Goal: Task Accomplishment & Management: Manage account settings

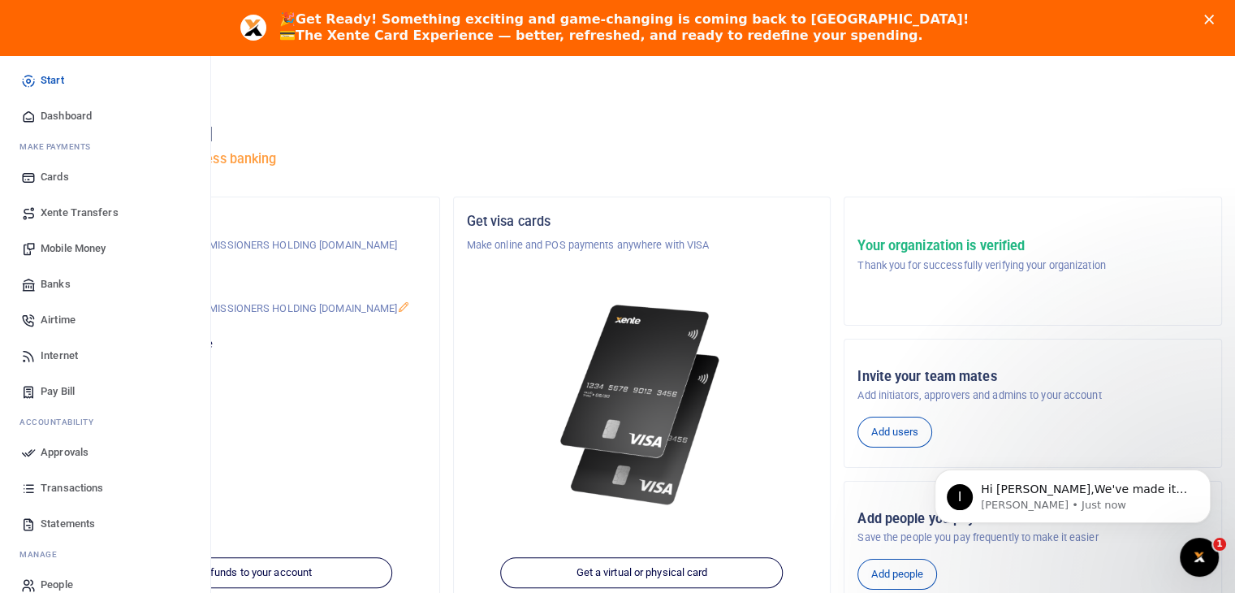
click at [81, 490] on span "Transactions" at bounding box center [72, 488] width 63 height 16
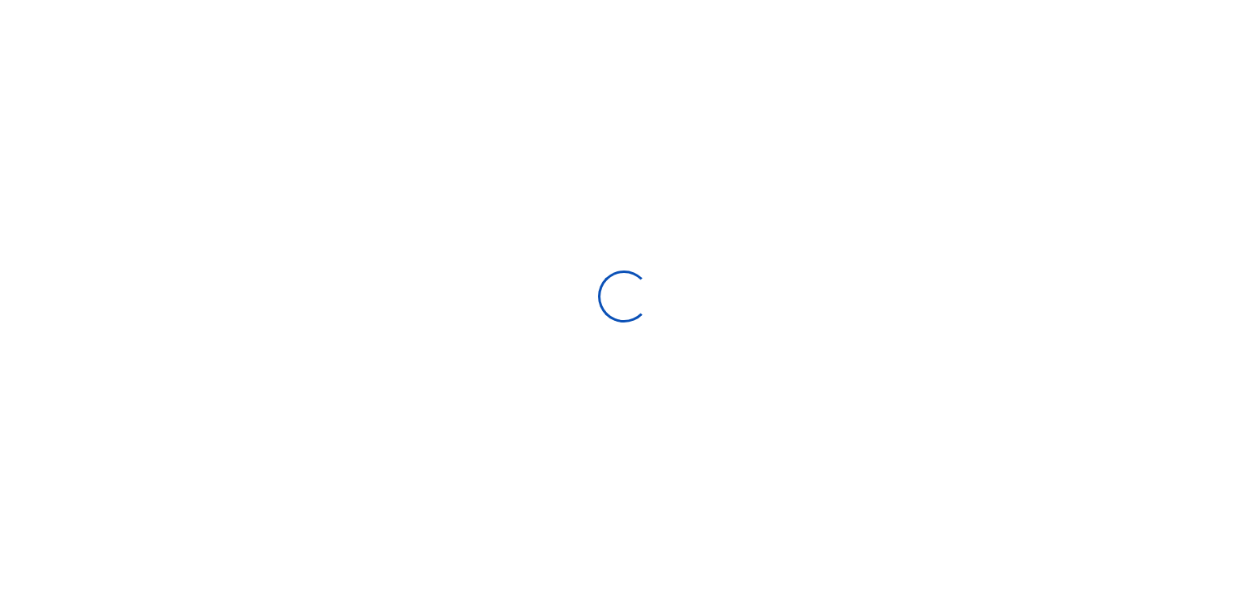
select select
type input "07/23/2025 - 08/21/2025"
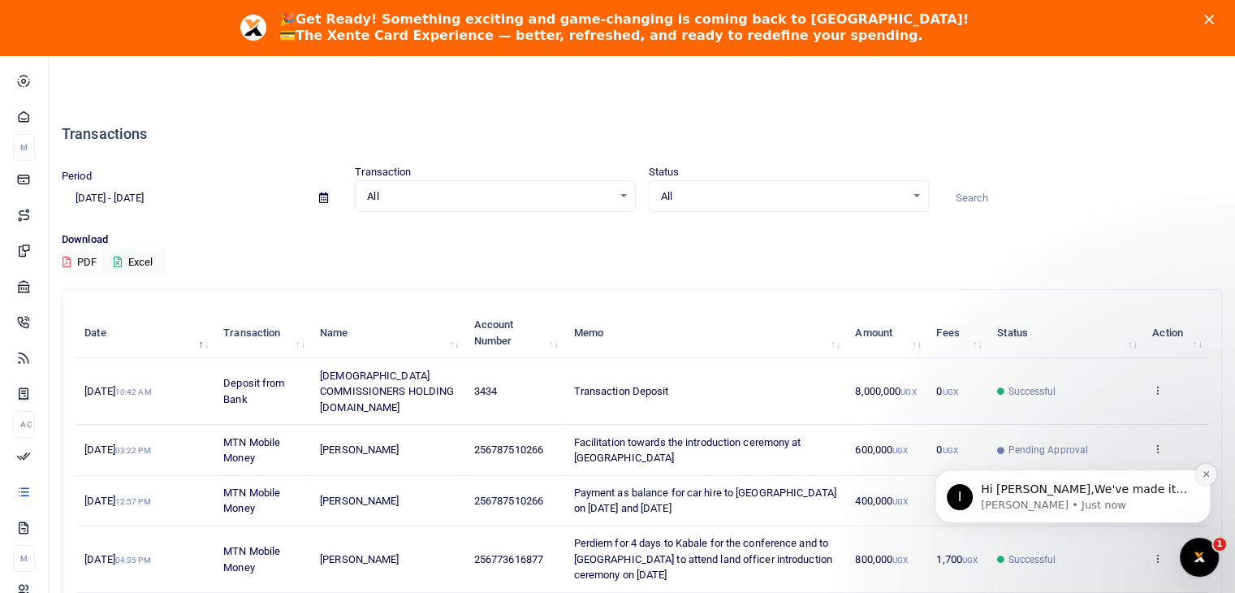
click at [1209, 477] on icon "Dismiss notification" at bounding box center [1206, 473] width 9 height 9
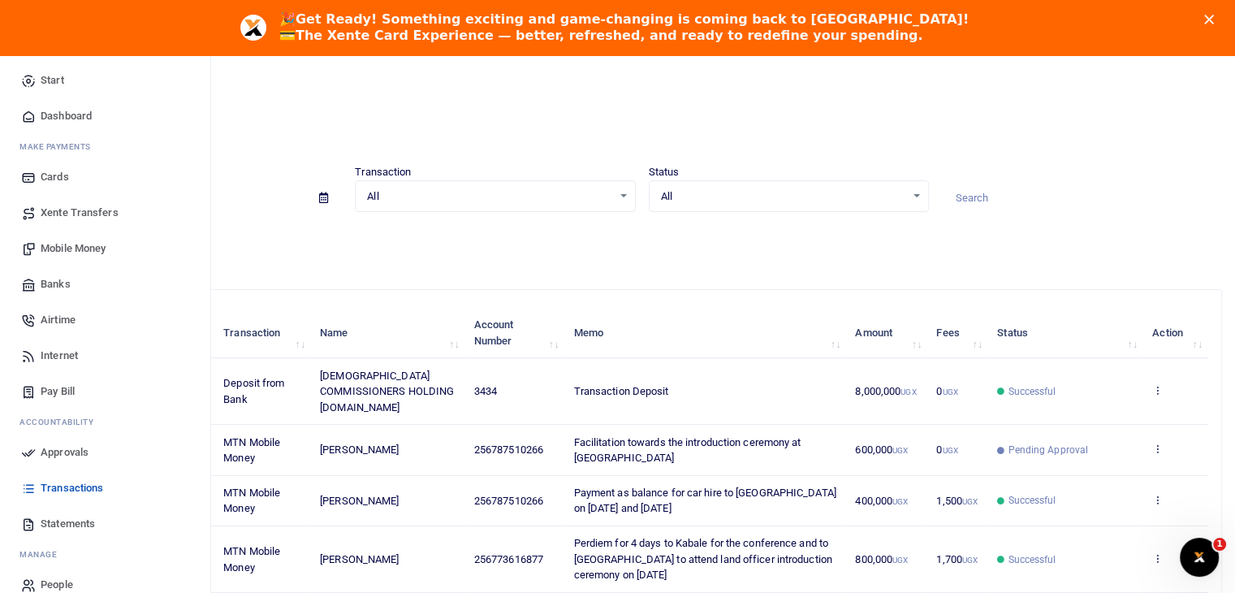
click at [77, 115] on span "Dashboard" at bounding box center [66, 116] width 51 height 16
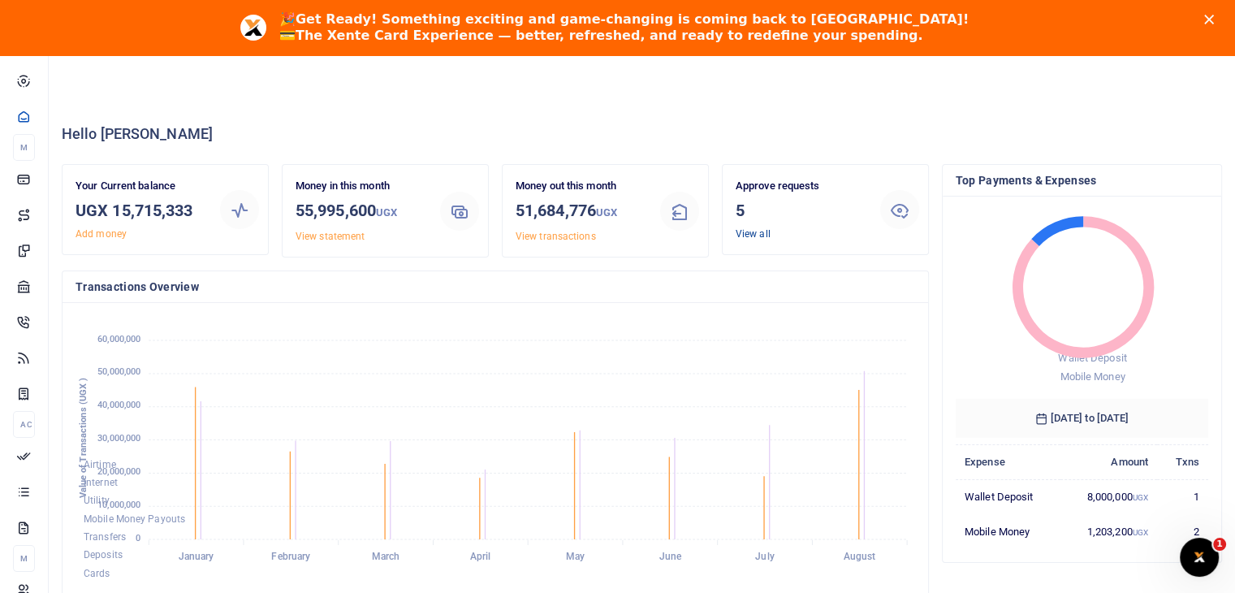
click at [750, 233] on link "View all" at bounding box center [753, 233] width 35 height 11
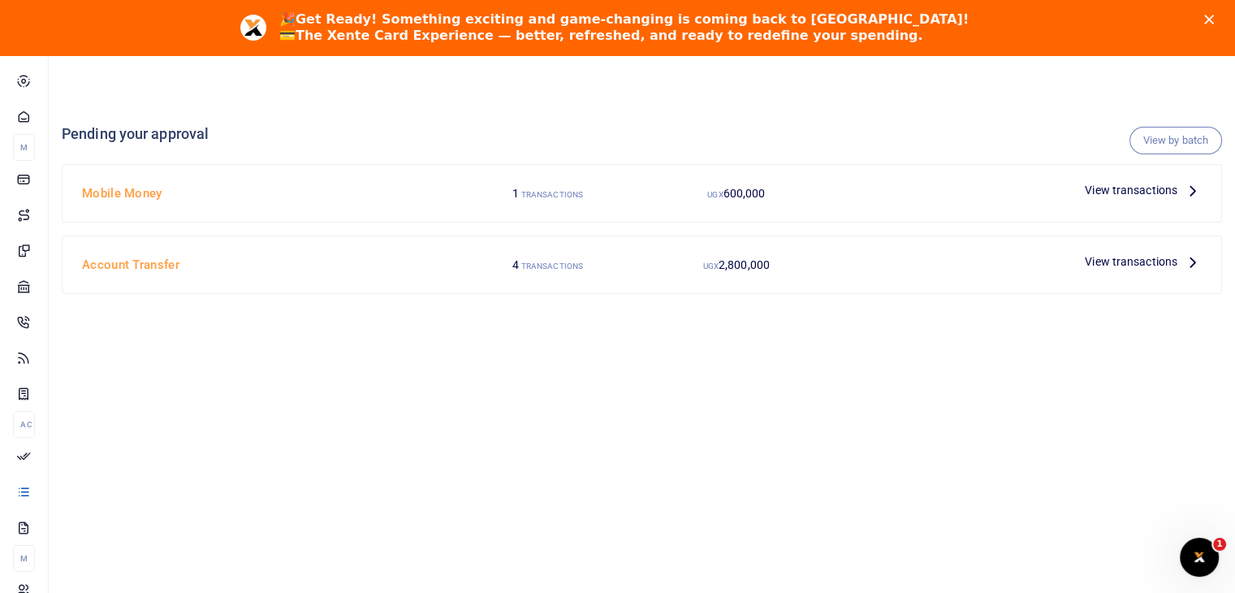
click at [743, 200] on span "2,800,000" at bounding box center [745, 193] width 42 height 13
click at [1099, 267] on span "View transactions" at bounding box center [1131, 262] width 93 height 18
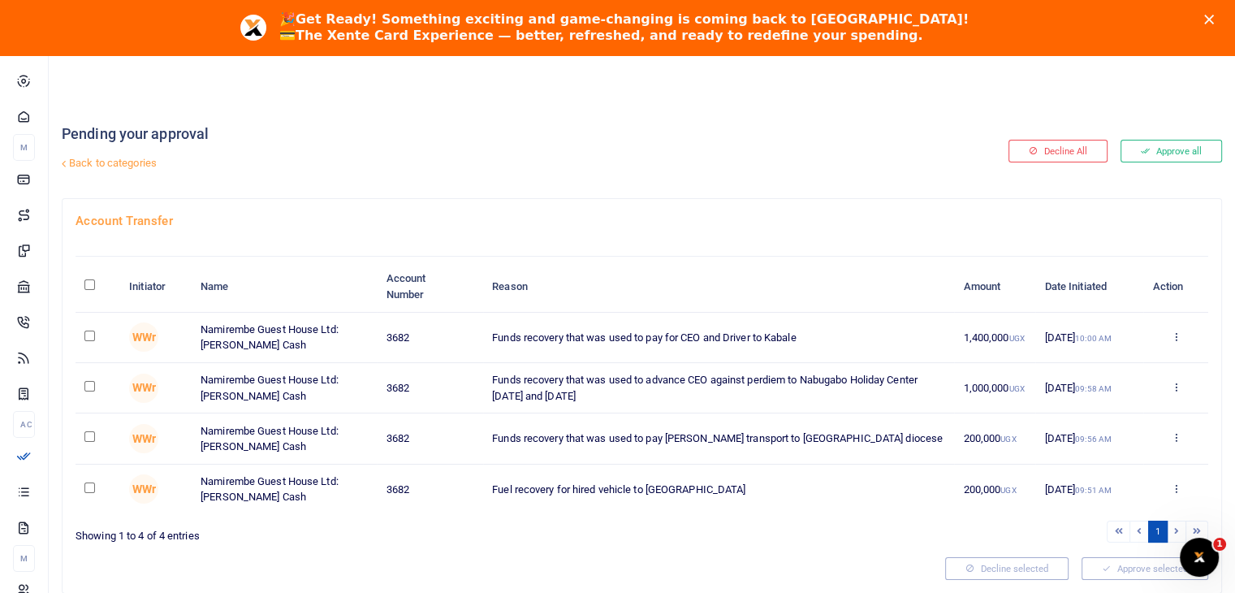
click at [92, 167] on link "Back to categories" at bounding box center [444, 163] width 773 height 28
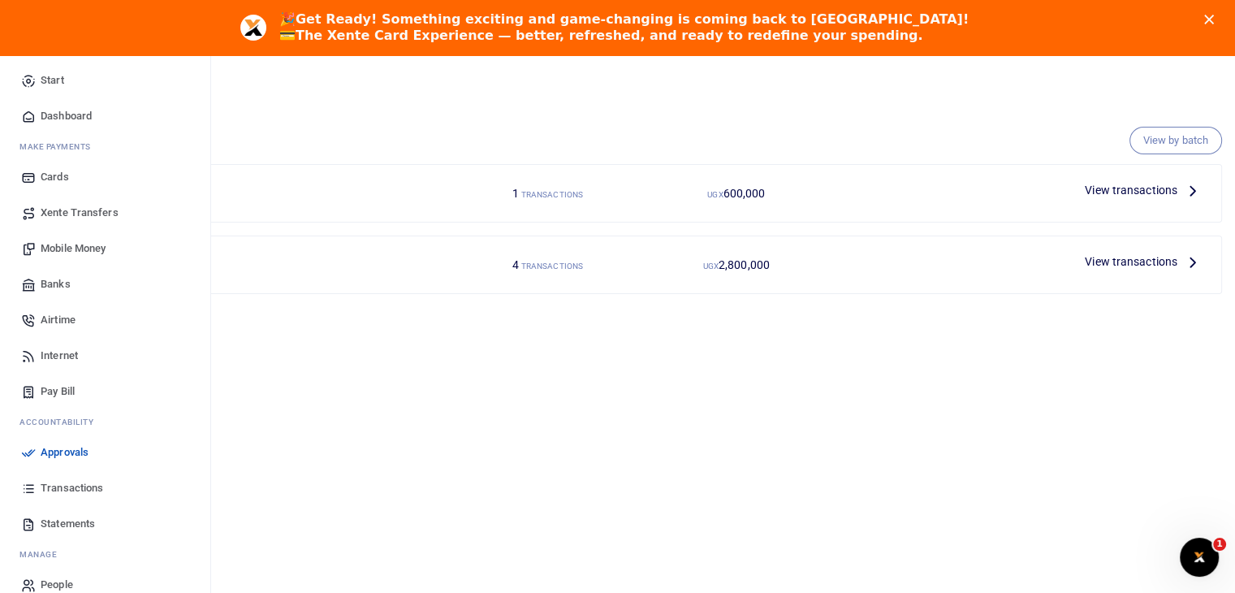
click at [61, 527] on span "Statements" at bounding box center [68, 524] width 54 height 16
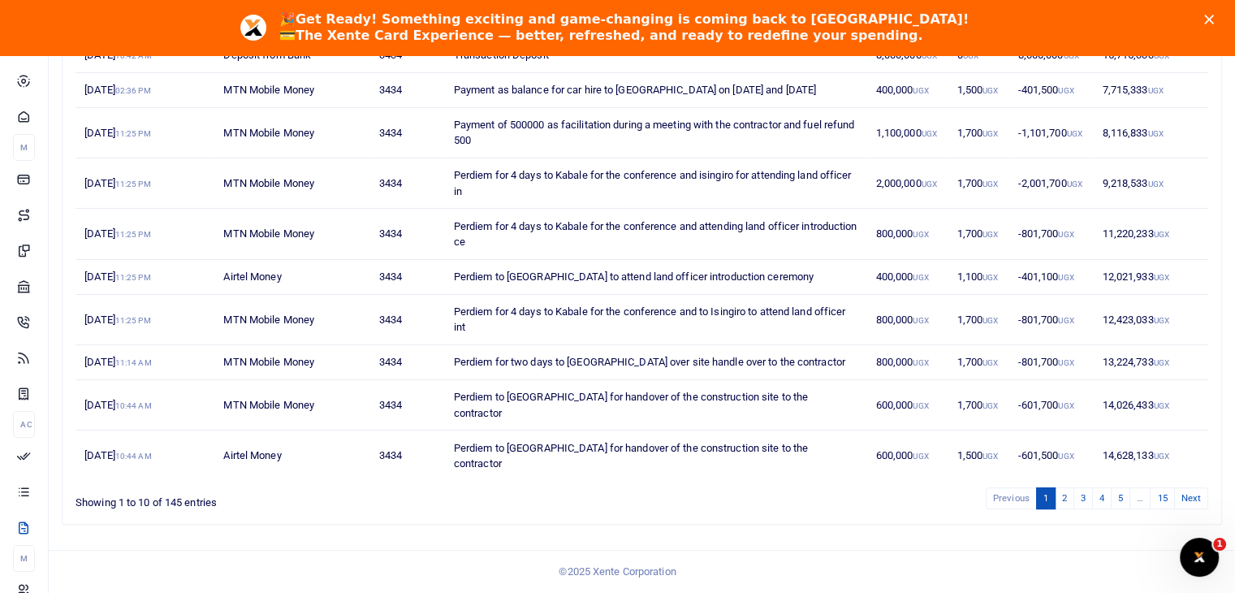
scroll to position [332, 0]
click at [1062, 500] on link "2" at bounding box center [1064, 498] width 19 height 22
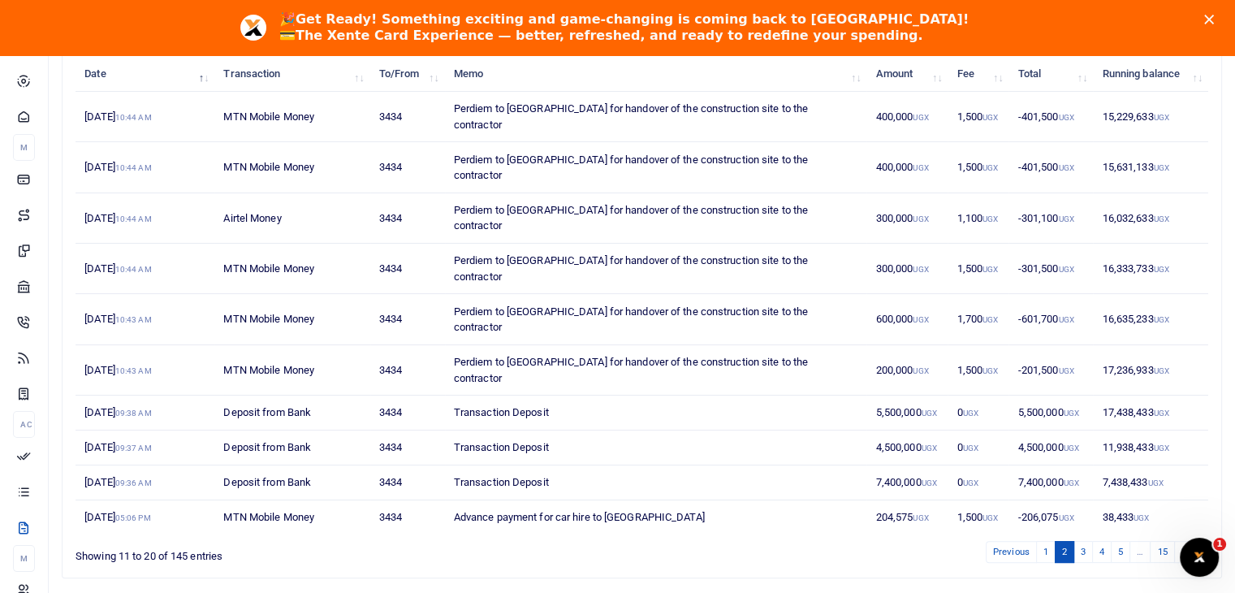
scroll to position [269, 0]
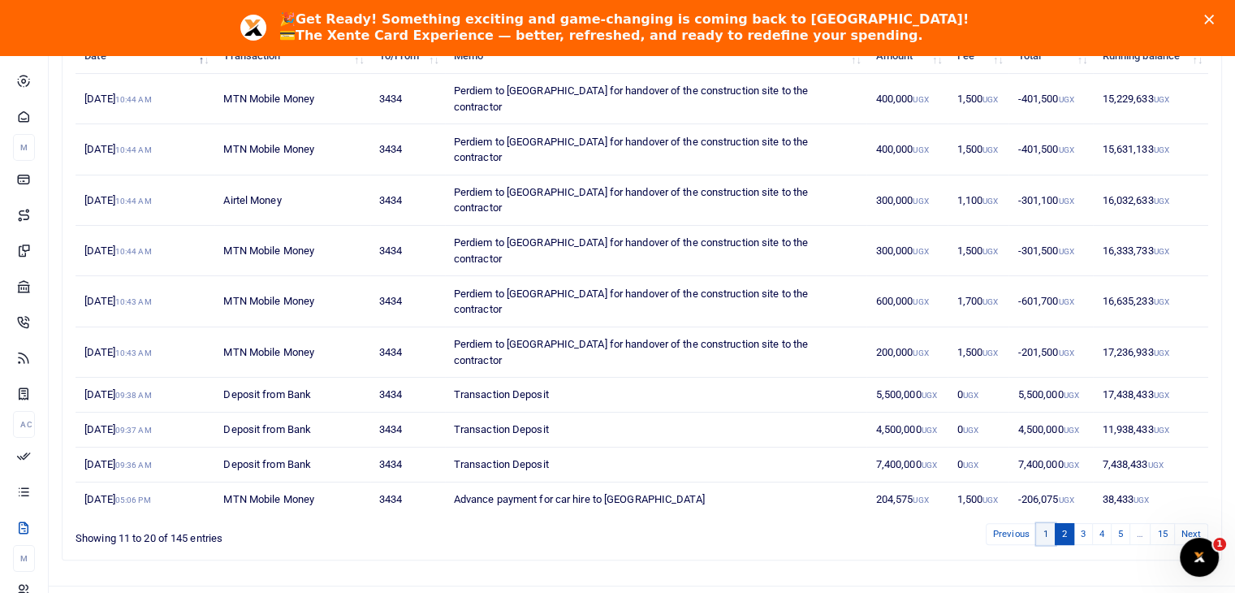
click at [1046, 530] on link "1" at bounding box center [1045, 534] width 19 height 22
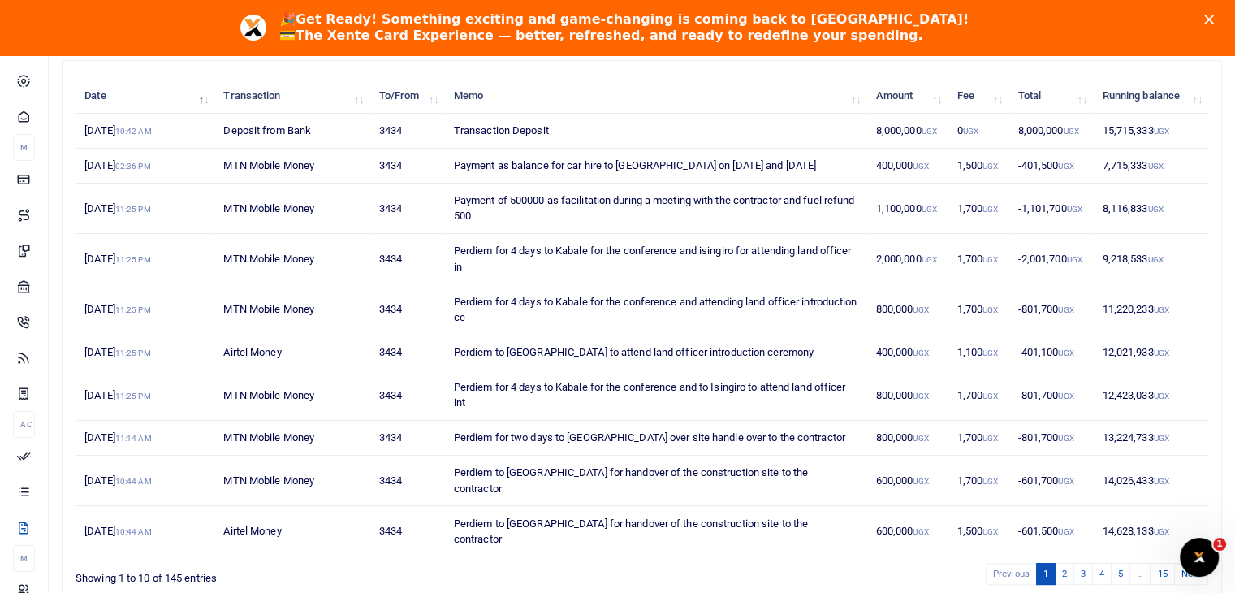
scroll to position [334, 0]
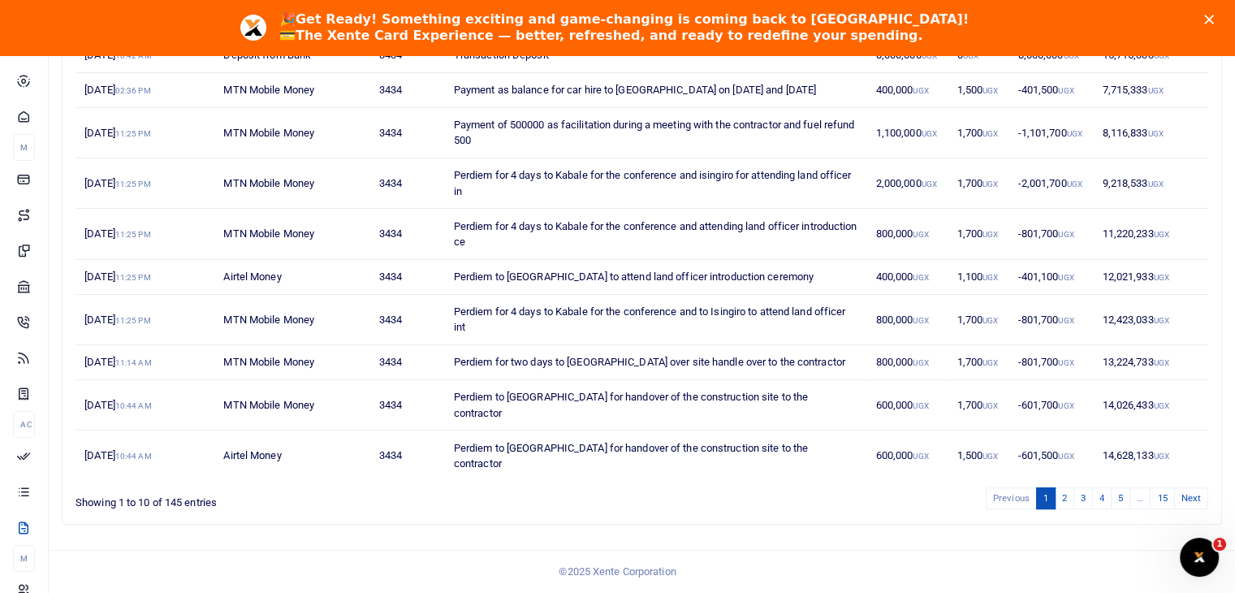
drag, startPoint x: 1241, startPoint y: 404, endPoint x: 6, endPoint y: 24, distance: 1292.4
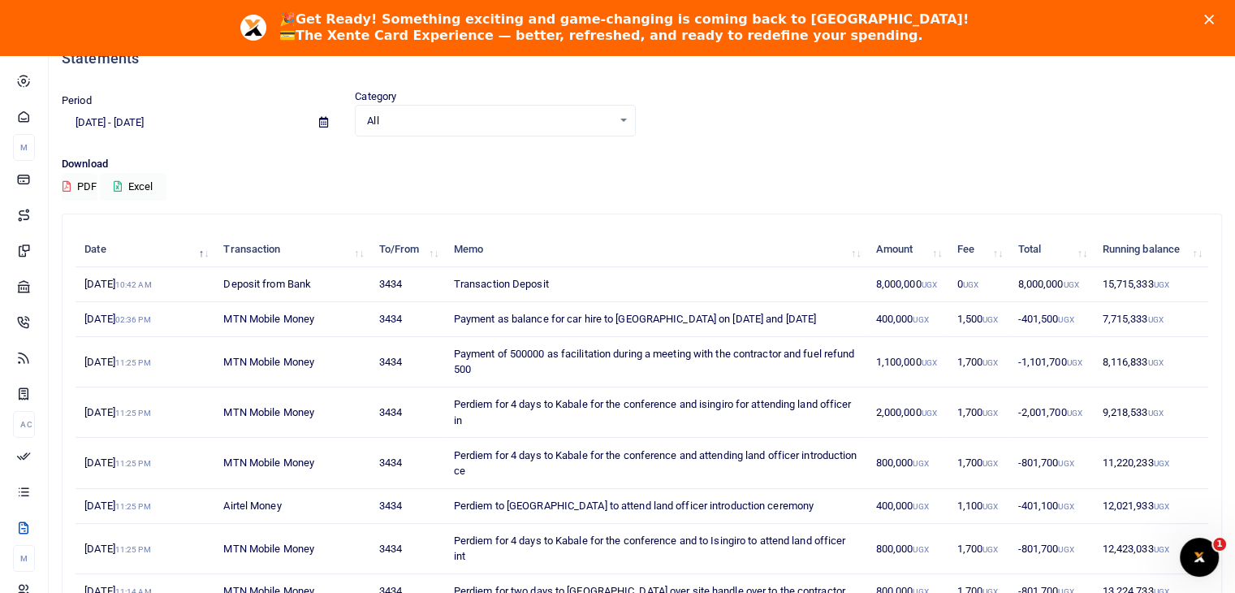
scroll to position [0, 0]
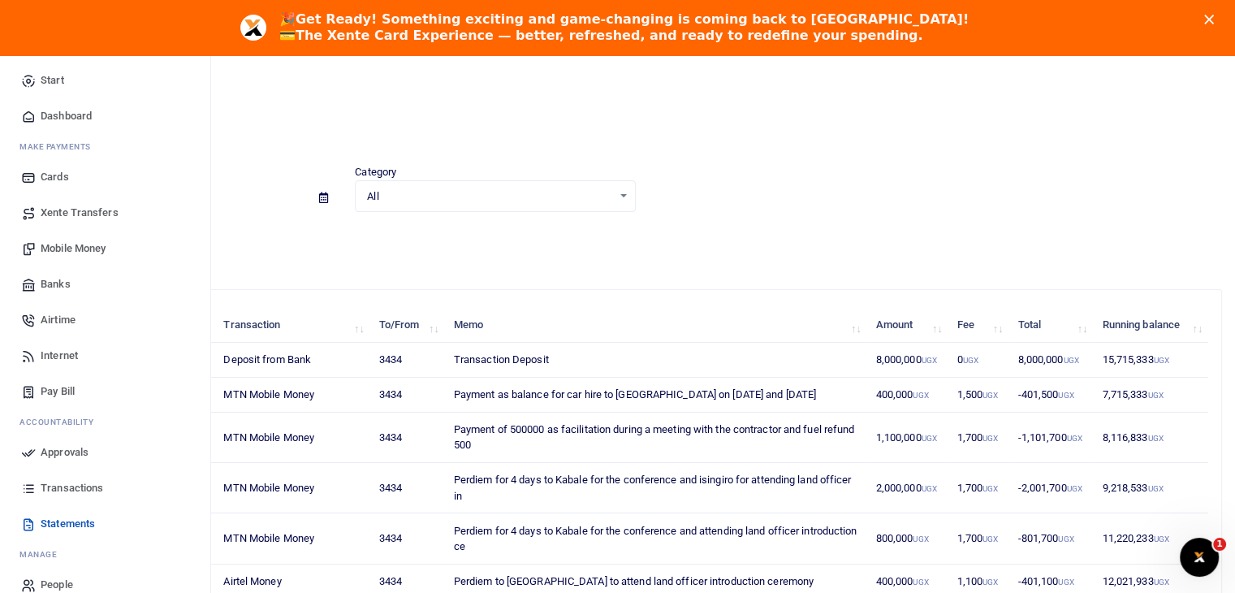
click at [72, 113] on span "Dashboard" at bounding box center [66, 116] width 51 height 16
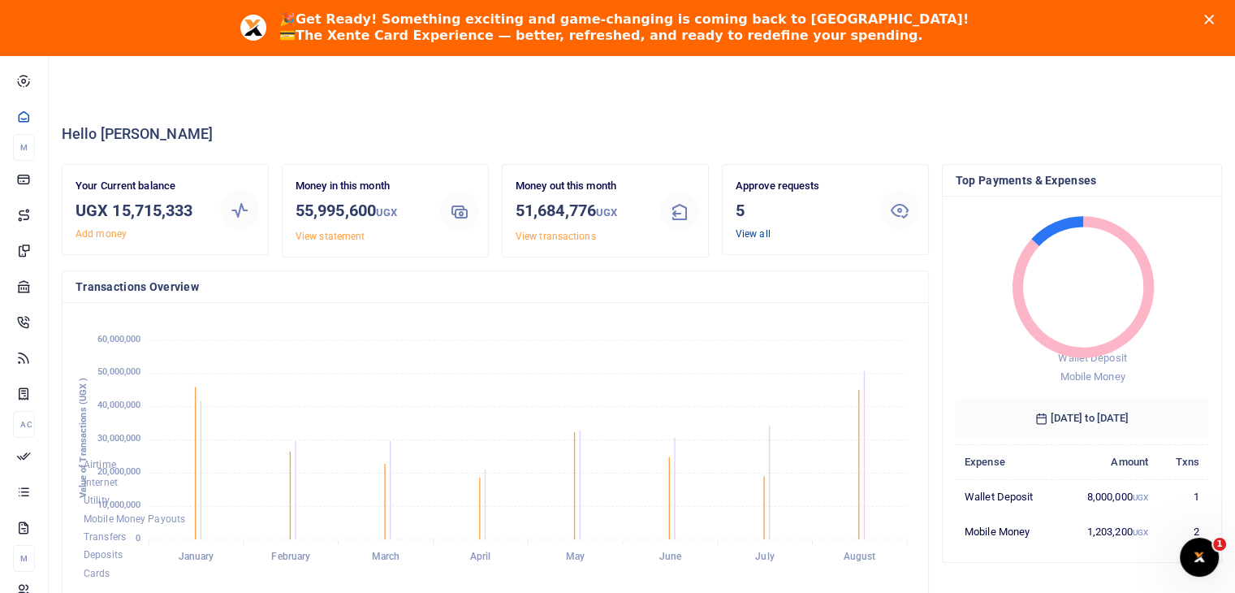
click at [757, 233] on link "View all" at bounding box center [753, 233] width 35 height 11
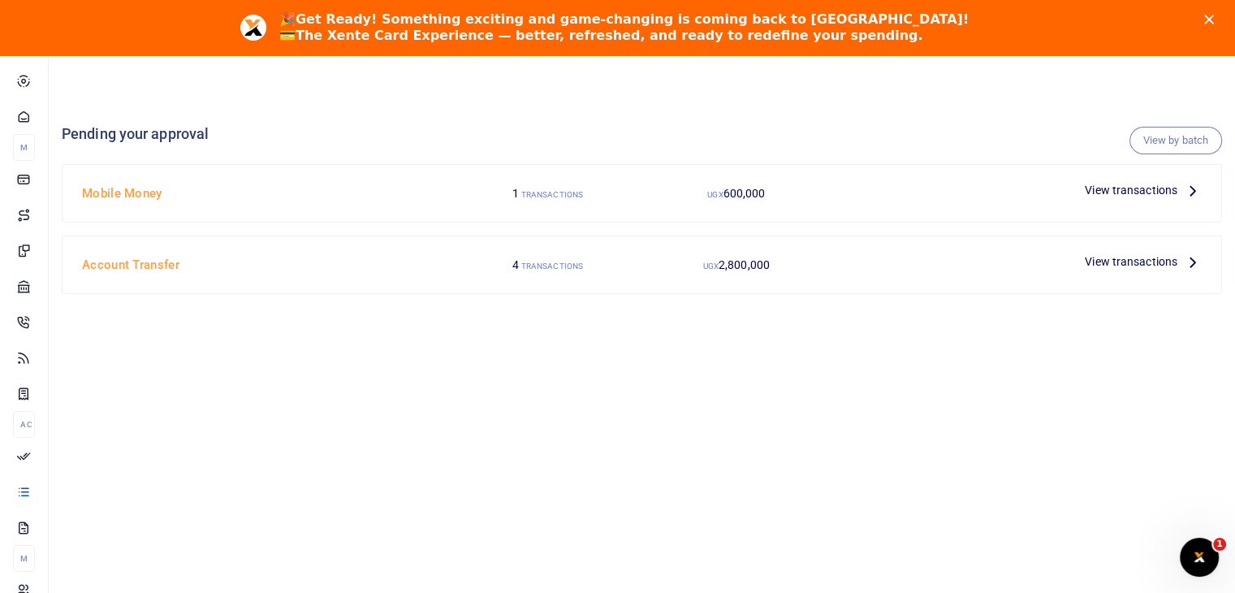
click at [763, 209] on div "UGX 2,800,000" at bounding box center [736, 193] width 189 height 31
click at [1105, 272] on div "View transactions" at bounding box center [1144, 261] width 130 height 24
click at [1111, 267] on span "View transactions" at bounding box center [1131, 262] width 93 height 18
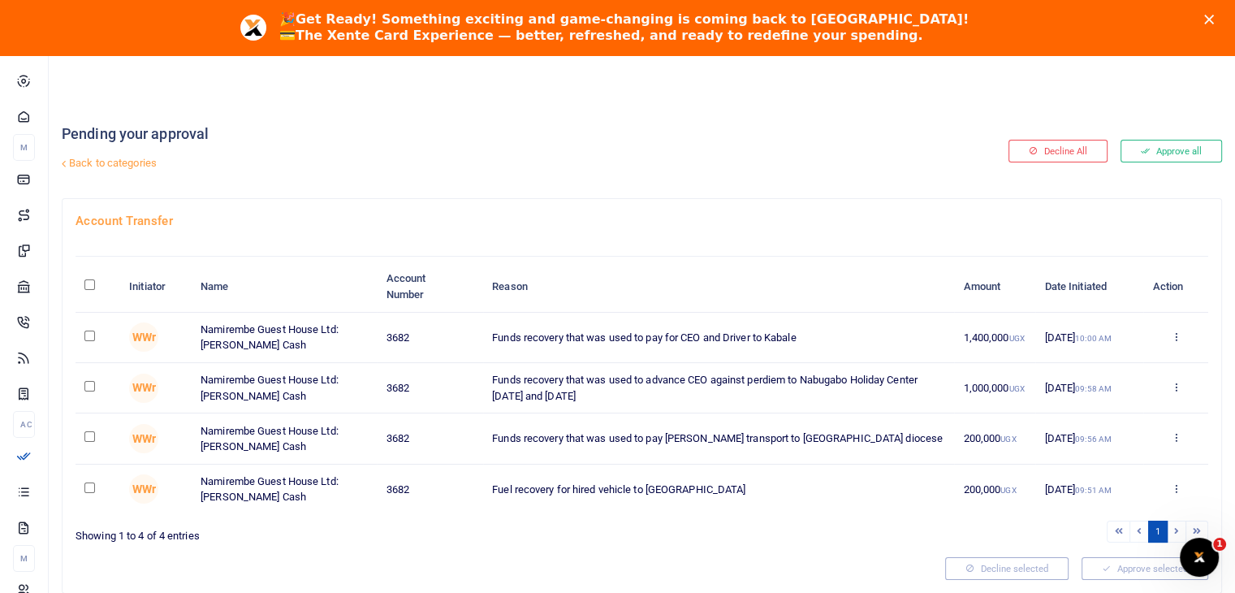
click at [871, 404] on td "Funds recovery that was used to advance CEO against perdiem to Nabugabo Holiday…" at bounding box center [718, 388] width 471 height 50
click at [850, 378] on td "Funds recovery that was used to advance CEO against perdiem to Nabugabo Holiday…" at bounding box center [718, 388] width 471 height 50
click at [132, 153] on link "Back to categories" at bounding box center [444, 163] width 773 height 28
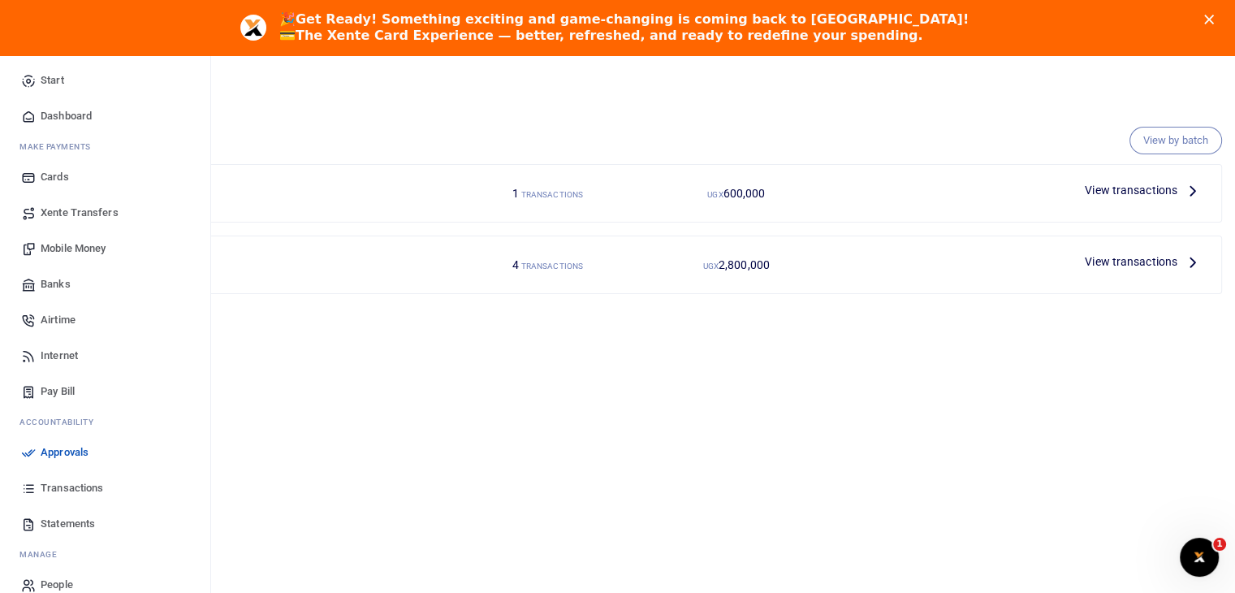
click at [54, 491] on span "Transactions" at bounding box center [72, 488] width 63 height 16
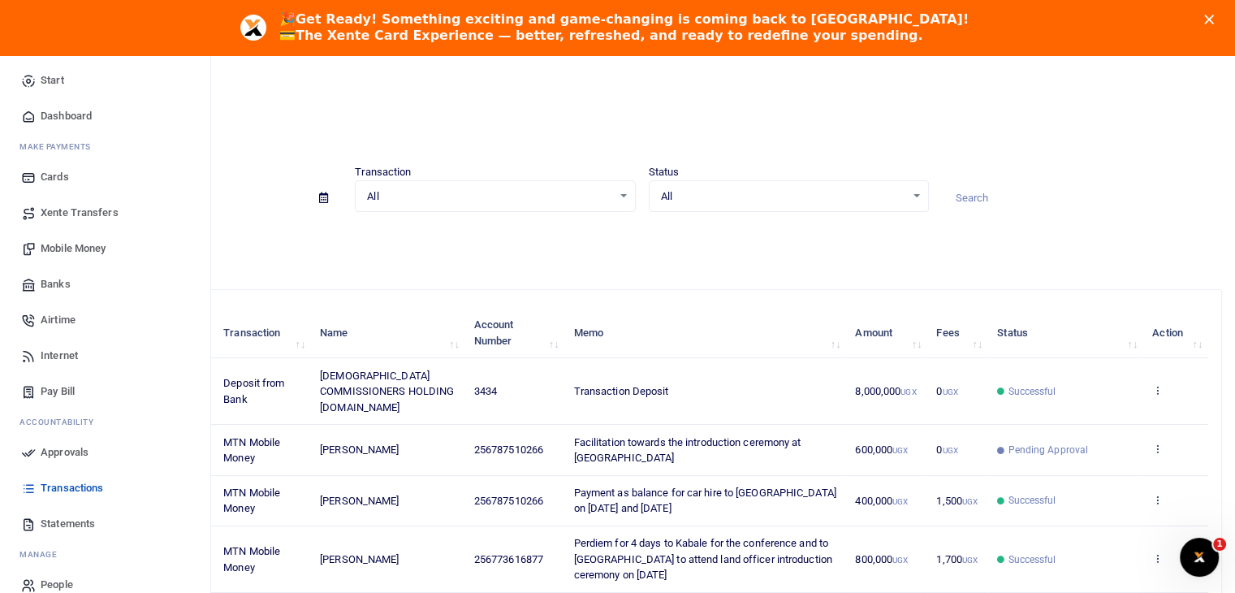
click at [55, 586] on span "People" at bounding box center [57, 585] width 32 height 16
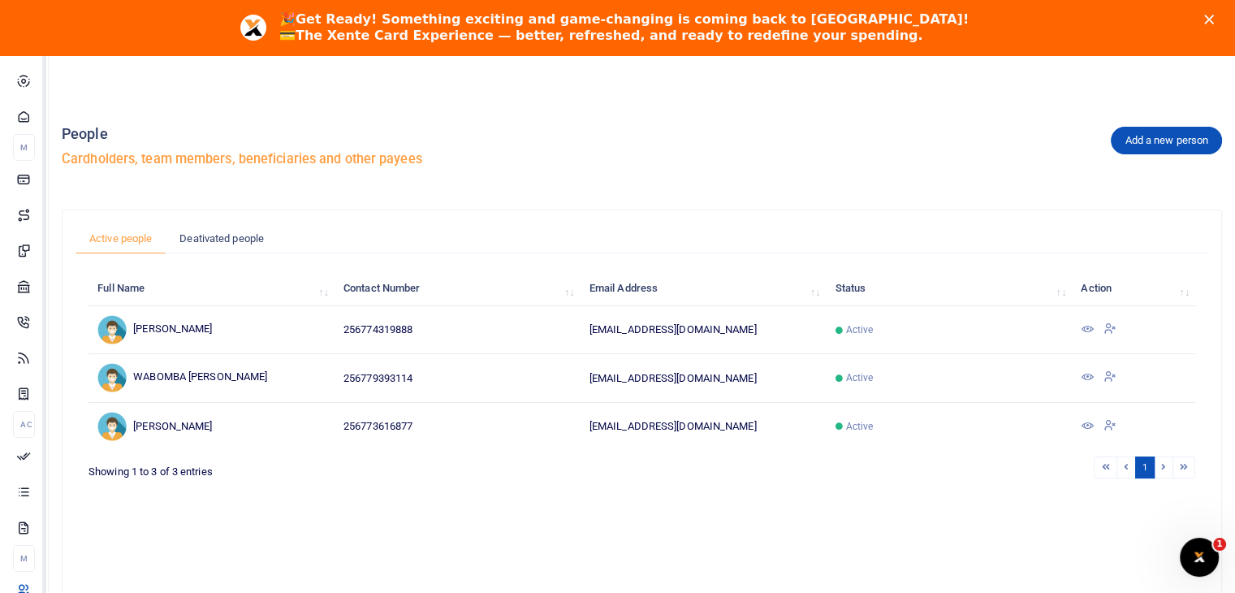
drag, startPoint x: 205, startPoint y: 433, endPoint x: 214, endPoint y: 293, distance: 140.0
click at [214, 293] on body "Start Dashboard M ake Payments Cards Xente Transfers Mobile Money Banks Airtime…" at bounding box center [617, 391] width 1235 height 672
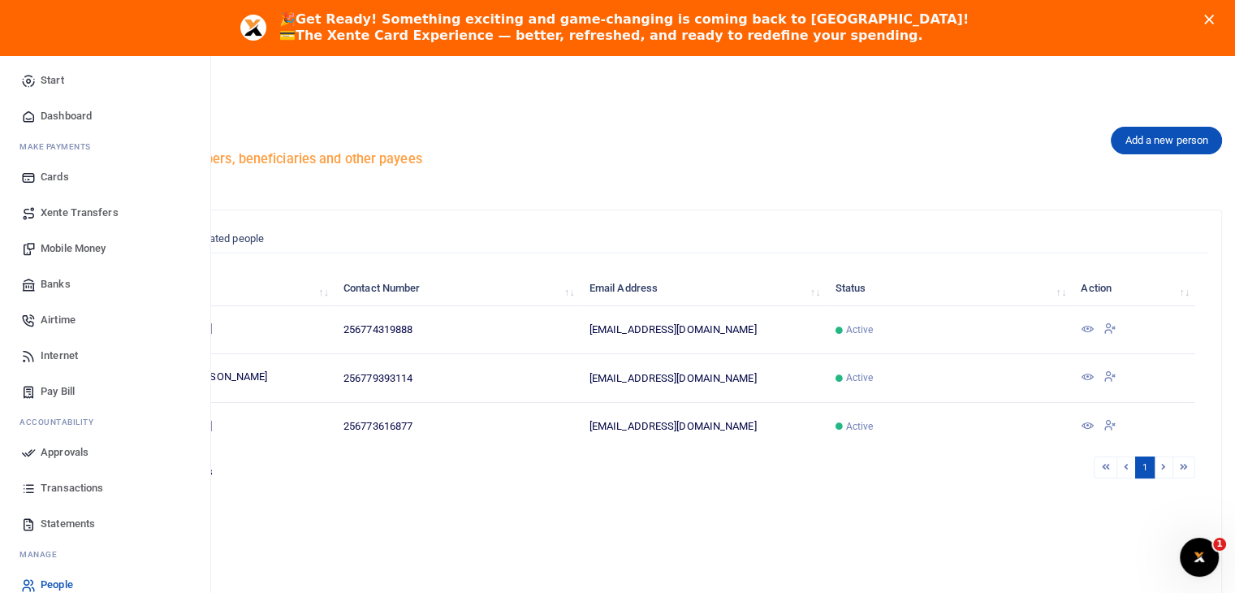
click at [61, 114] on span "Dashboard" at bounding box center [66, 116] width 51 height 16
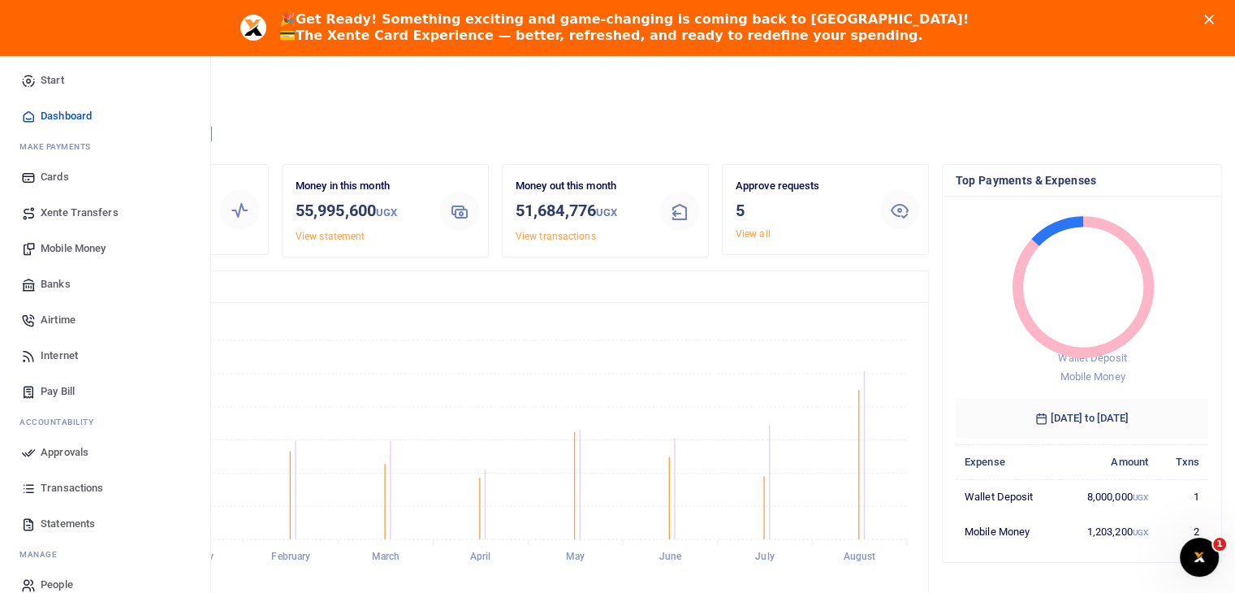
click at [25, 586] on icon at bounding box center [28, 585] width 15 height 15
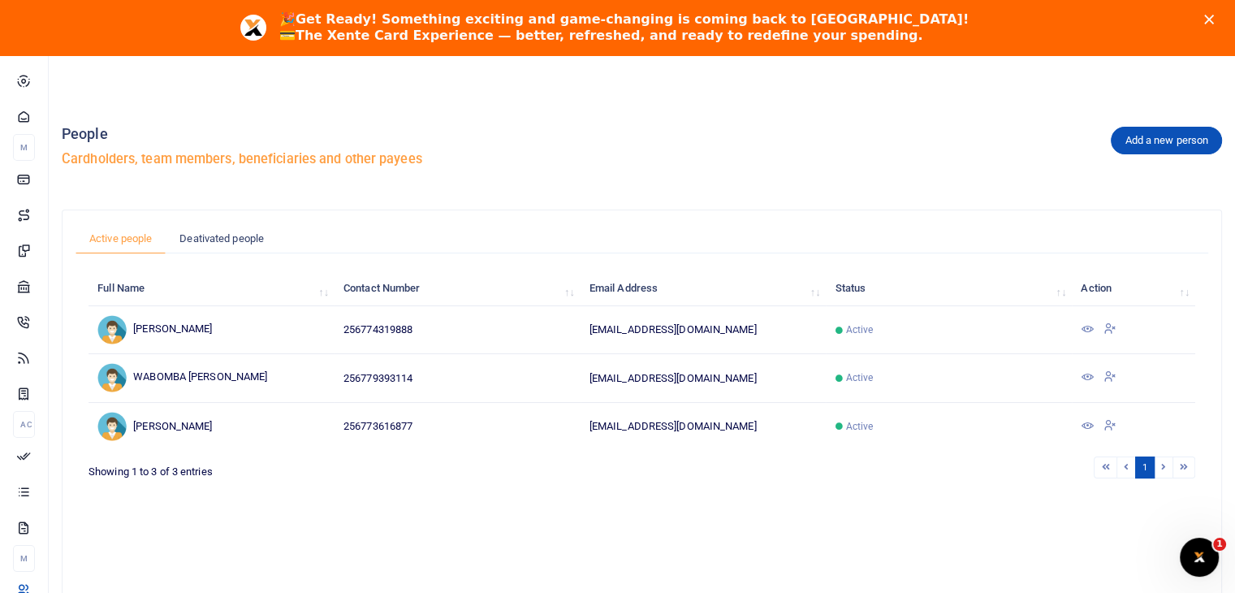
click at [1214, 23] on polygon "Close" at bounding box center [1210, 20] width 10 height 10
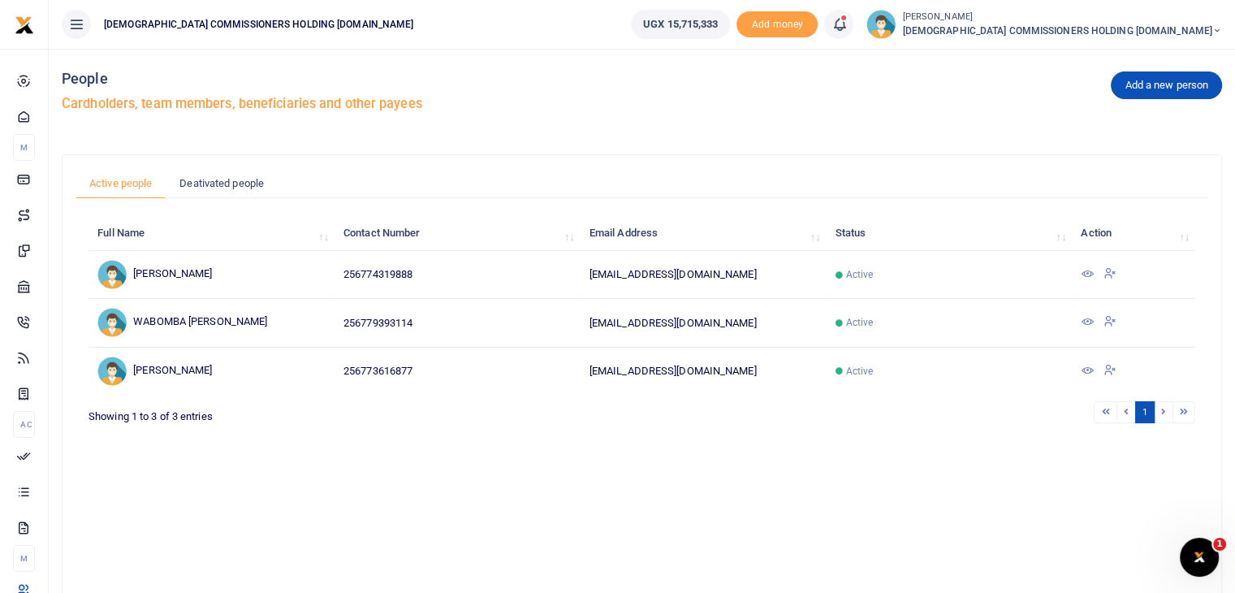
click at [1088, 29] on span "[DEMOGRAPHIC_DATA] COMMISSIONERS HOLDING [DOMAIN_NAME]" at bounding box center [1062, 31] width 320 height 15
click at [1114, 62] on link "My profile" at bounding box center [1050, 59] width 128 height 23
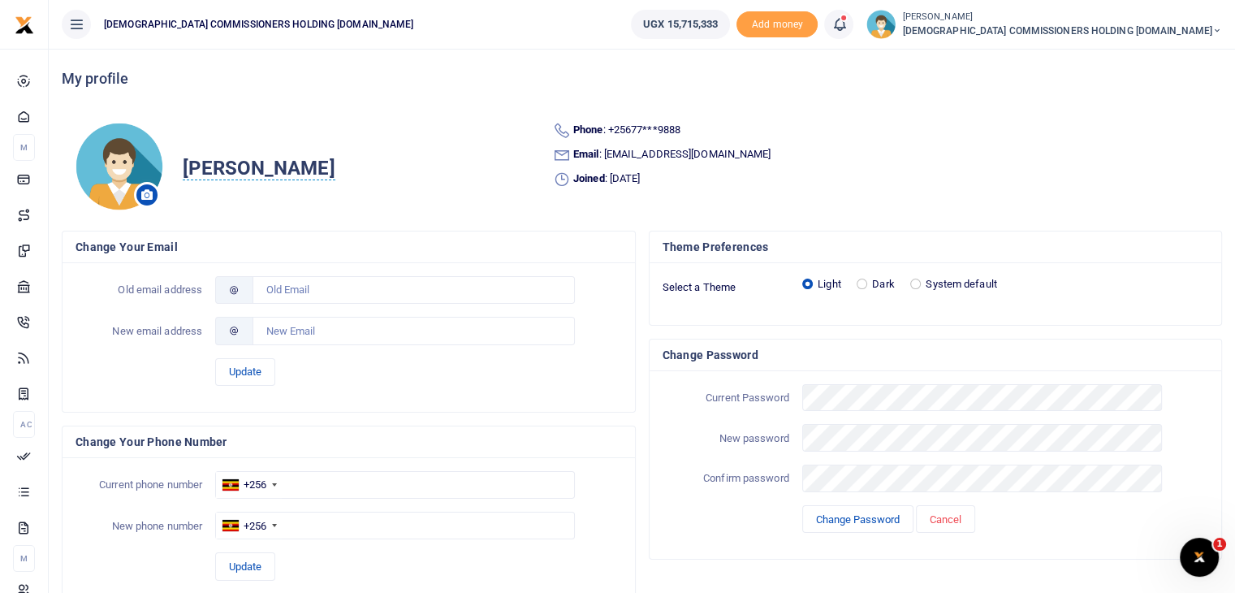
drag, startPoint x: 1238, startPoint y: 229, endPoint x: 989, endPoint y: 27, distance: 320.4
click at [896, 27] on img at bounding box center [881, 24] width 29 height 29
click at [934, 136] on li "Phone : +25677***9888" at bounding box center [881, 131] width 656 height 18
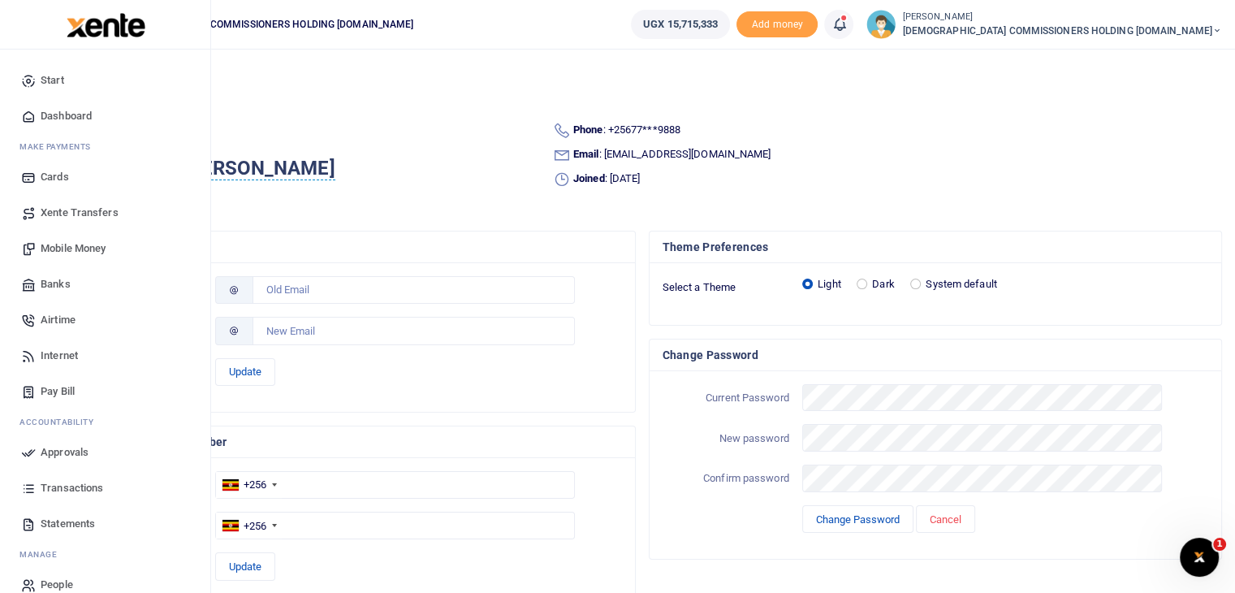
click at [54, 114] on span "Dashboard" at bounding box center [66, 116] width 51 height 16
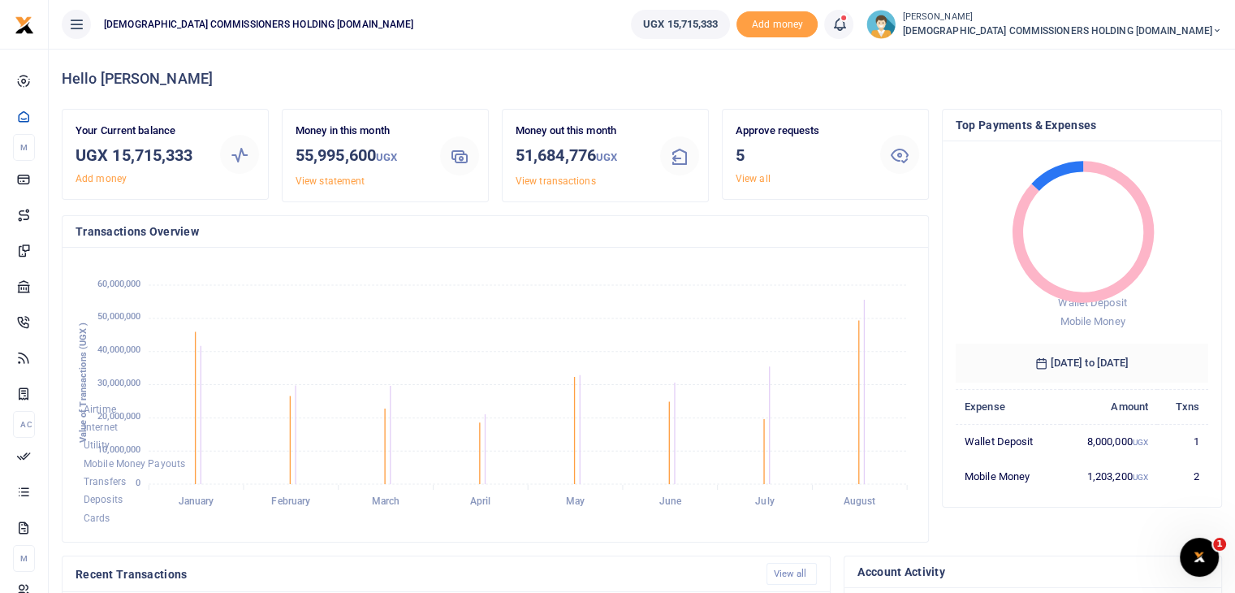
click at [752, 180] on link "View all" at bounding box center [753, 178] width 35 height 11
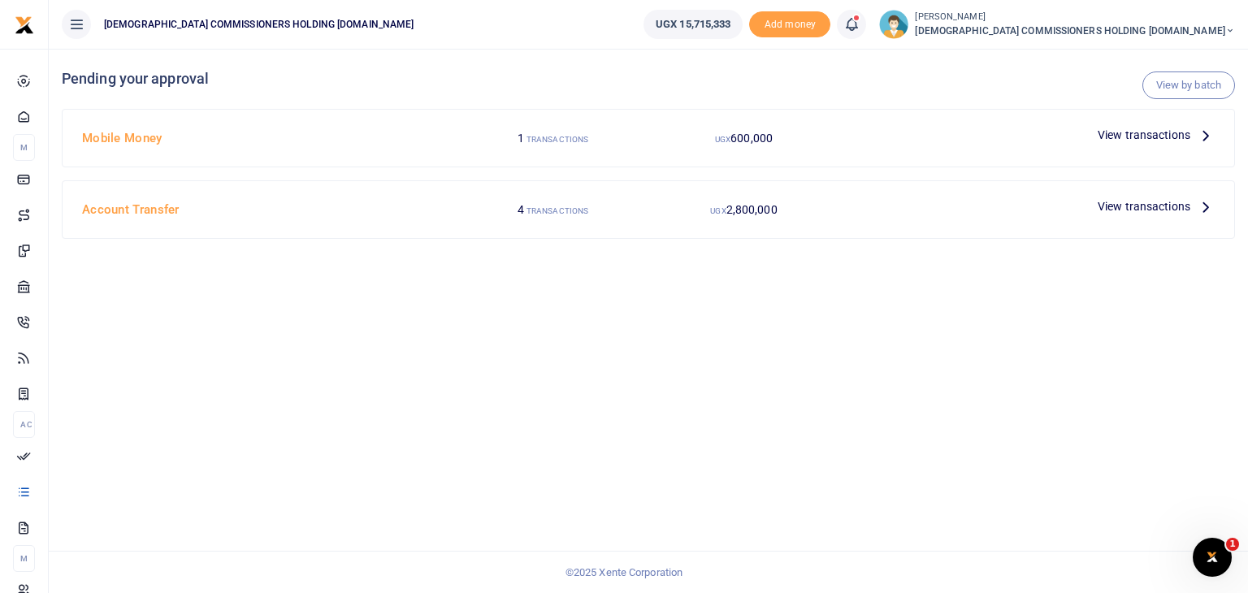
click at [1137, 137] on span "View transactions" at bounding box center [1143, 135] width 93 height 18
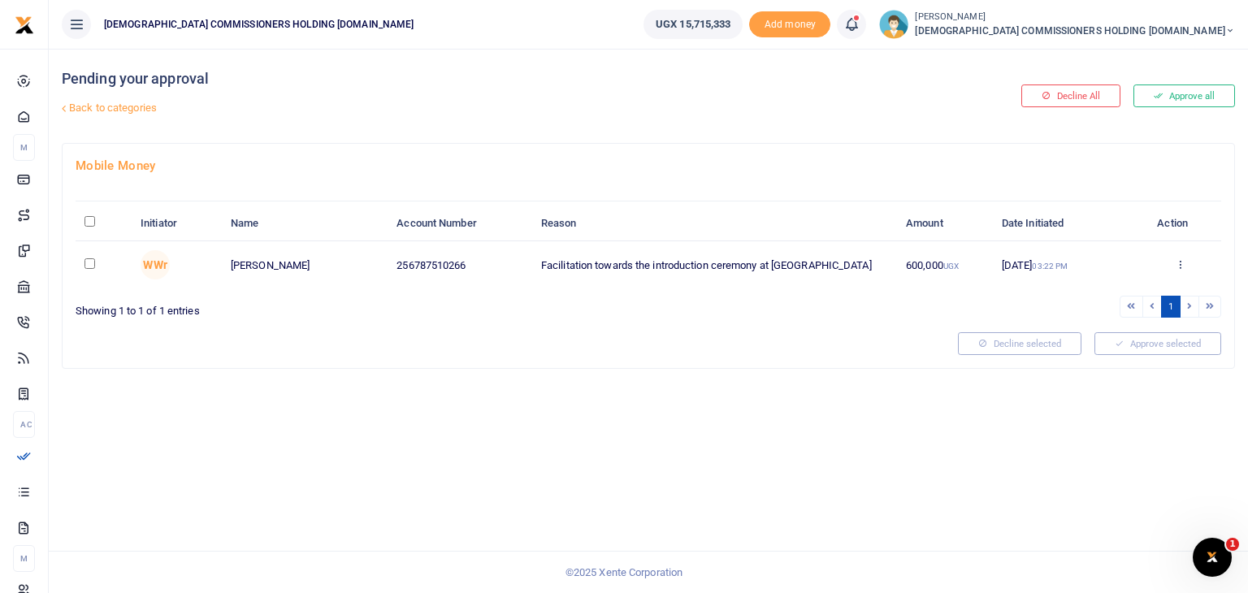
click at [136, 104] on link "Back to categories" at bounding box center [448, 108] width 781 height 28
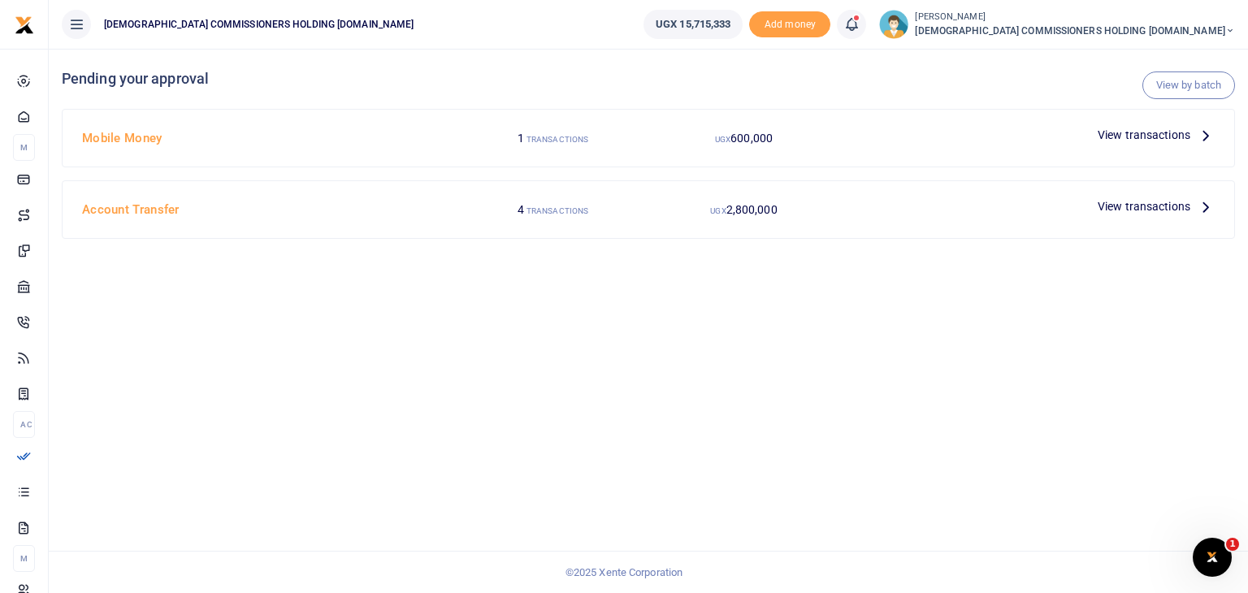
click at [1143, 126] on span "View transactions" at bounding box center [1143, 135] width 93 height 18
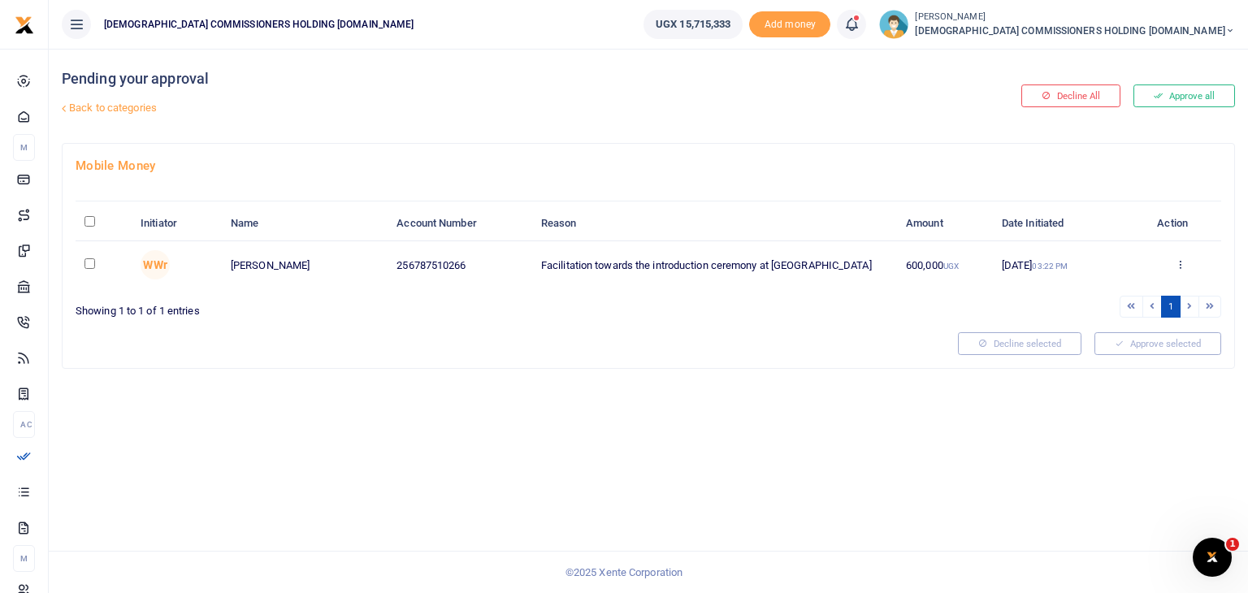
click at [133, 108] on link "Back to categories" at bounding box center [448, 108] width 781 height 28
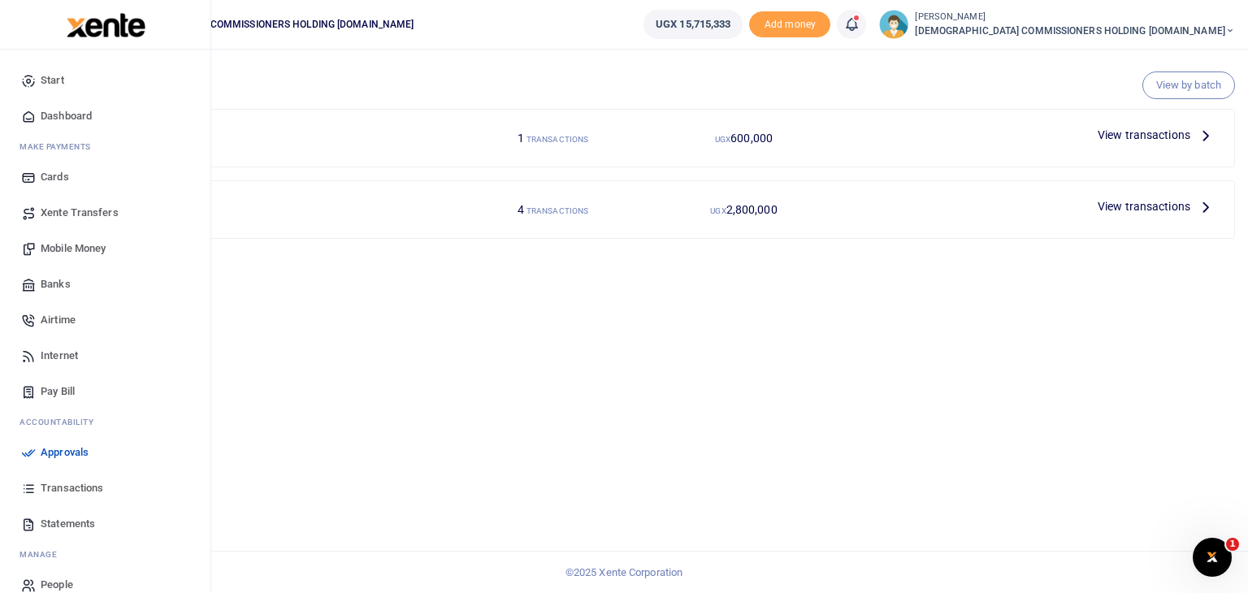
click at [78, 490] on span "Transactions" at bounding box center [72, 488] width 63 height 16
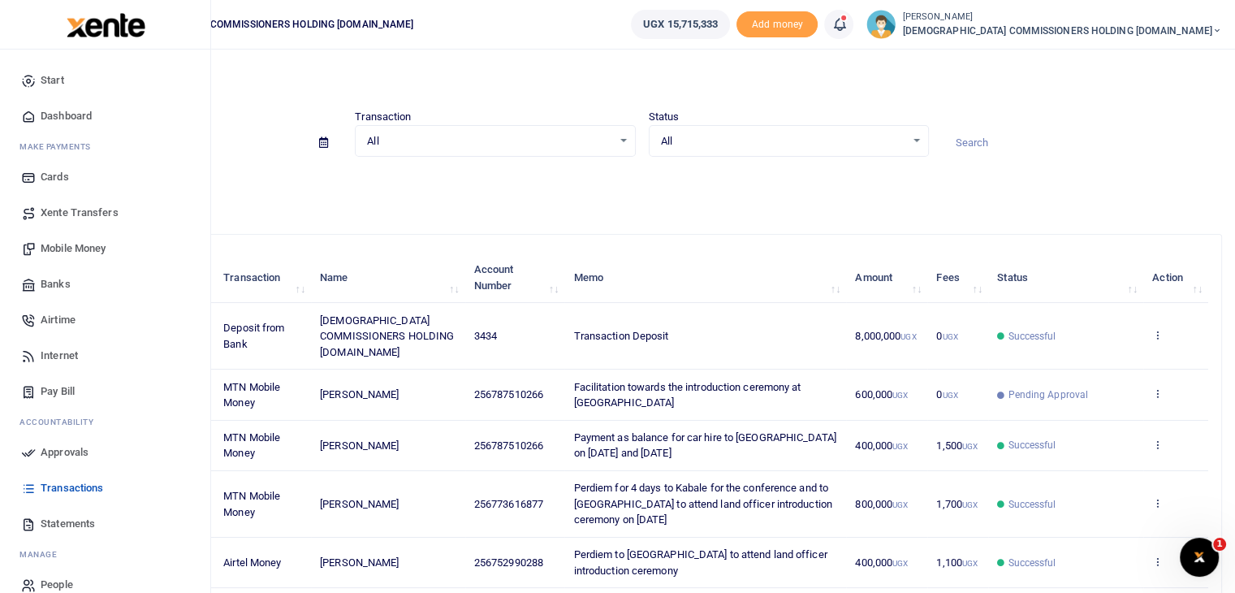
click at [62, 115] on span "Dashboard" at bounding box center [66, 116] width 51 height 16
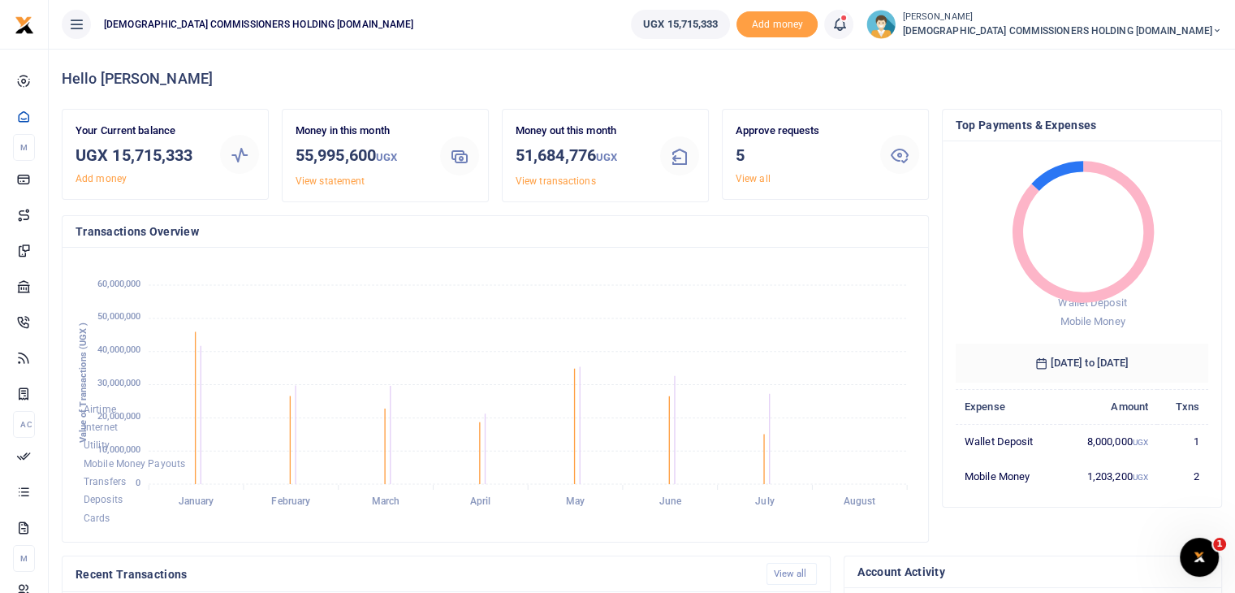
click at [763, 179] on div at bounding box center [617, 296] width 1235 height 593
click at [763, 179] on link "View all" at bounding box center [753, 178] width 35 height 11
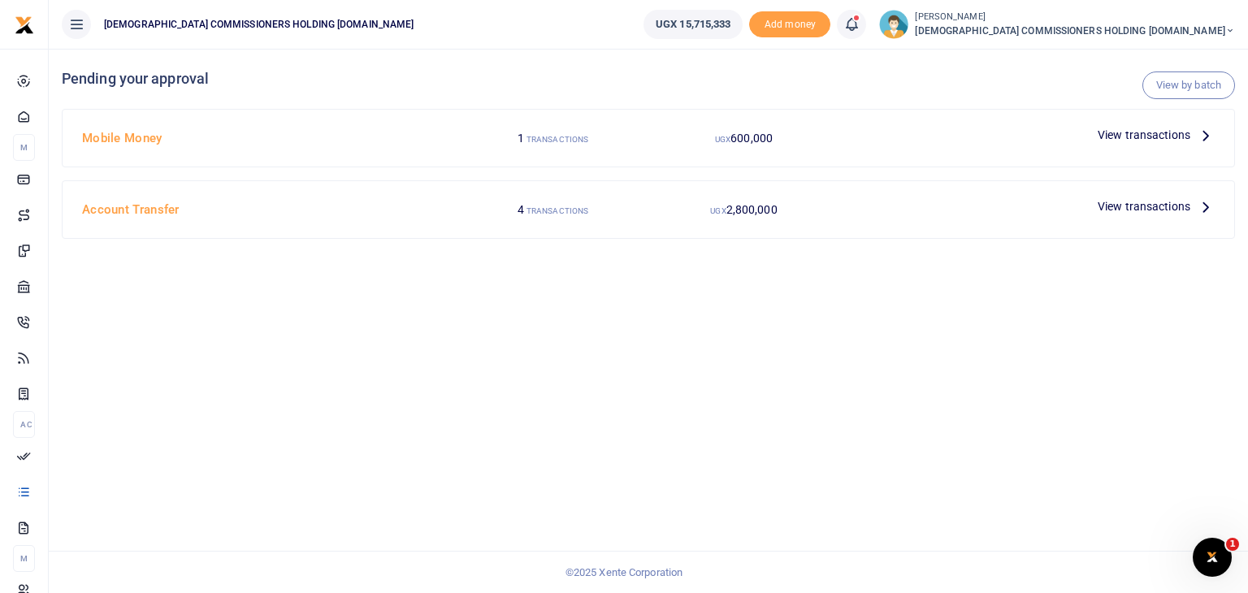
click at [1160, 137] on span "View transactions" at bounding box center [1143, 135] width 93 height 18
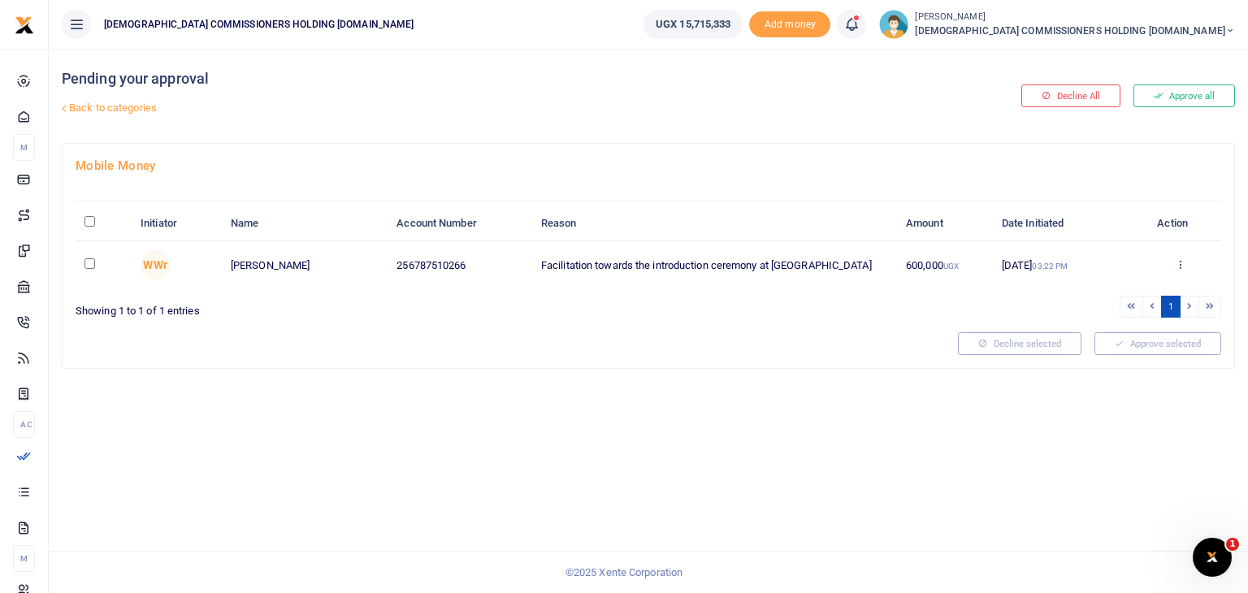
click at [87, 259] on input "checkbox" at bounding box center [89, 263] width 11 height 11
checkbox input "true"
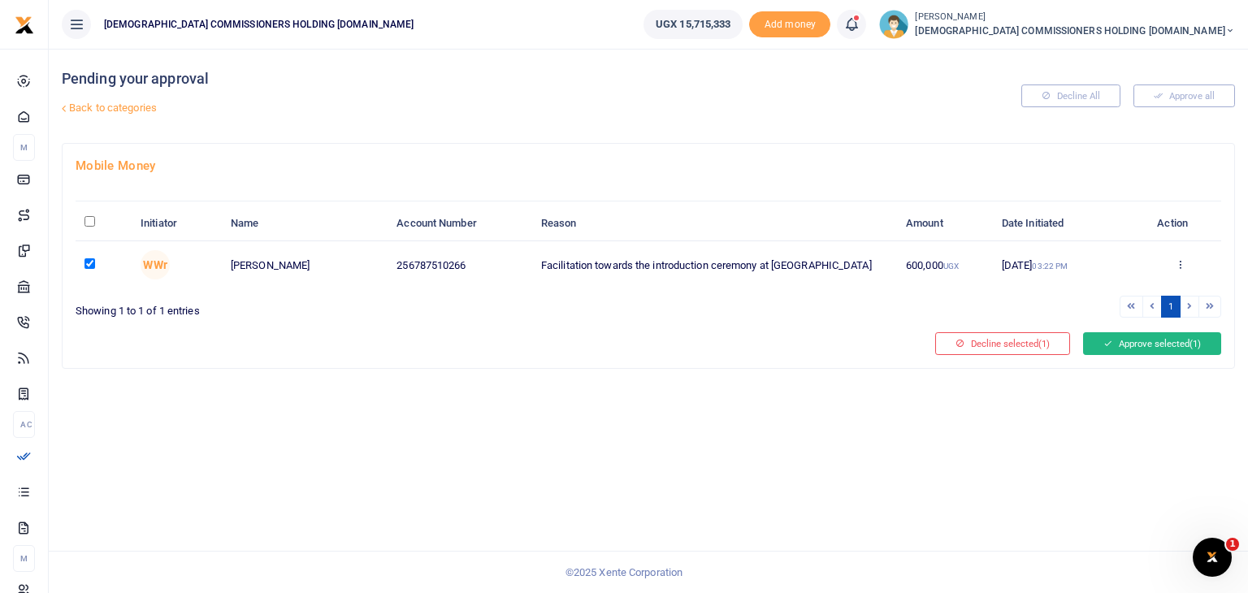
click at [1178, 342] on button "Approve selected (1)" at bounding box center [1152, 343] width 138 height 23
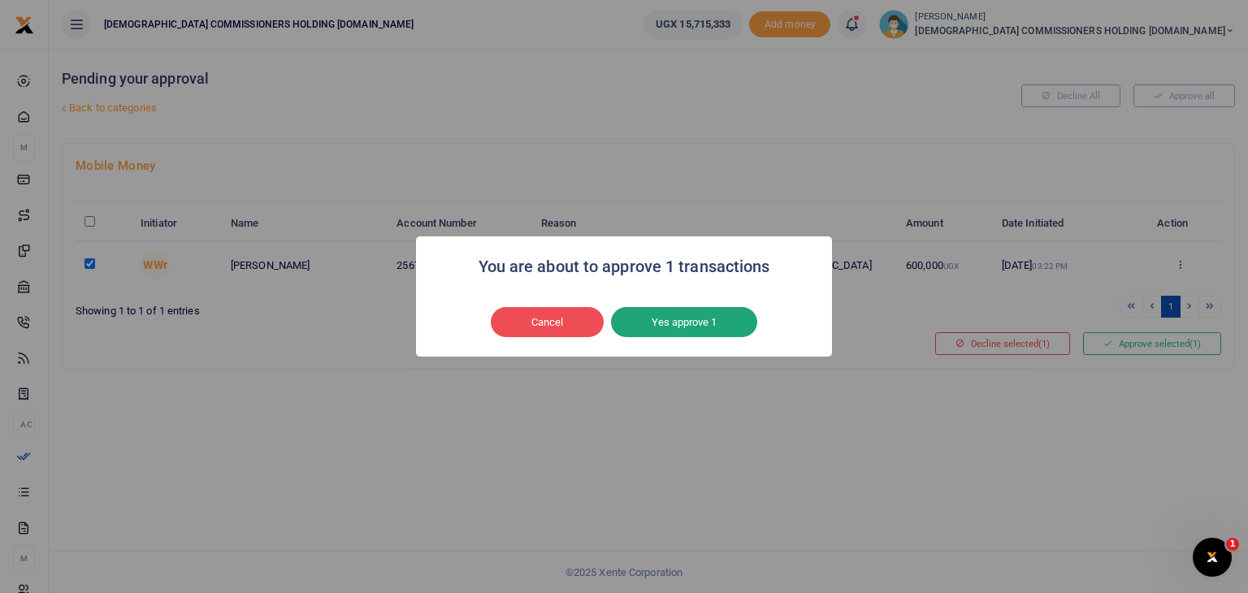
click at [710, 317] on button "Yes approve 1" at bounding box center [684, 322] width 146 height 31
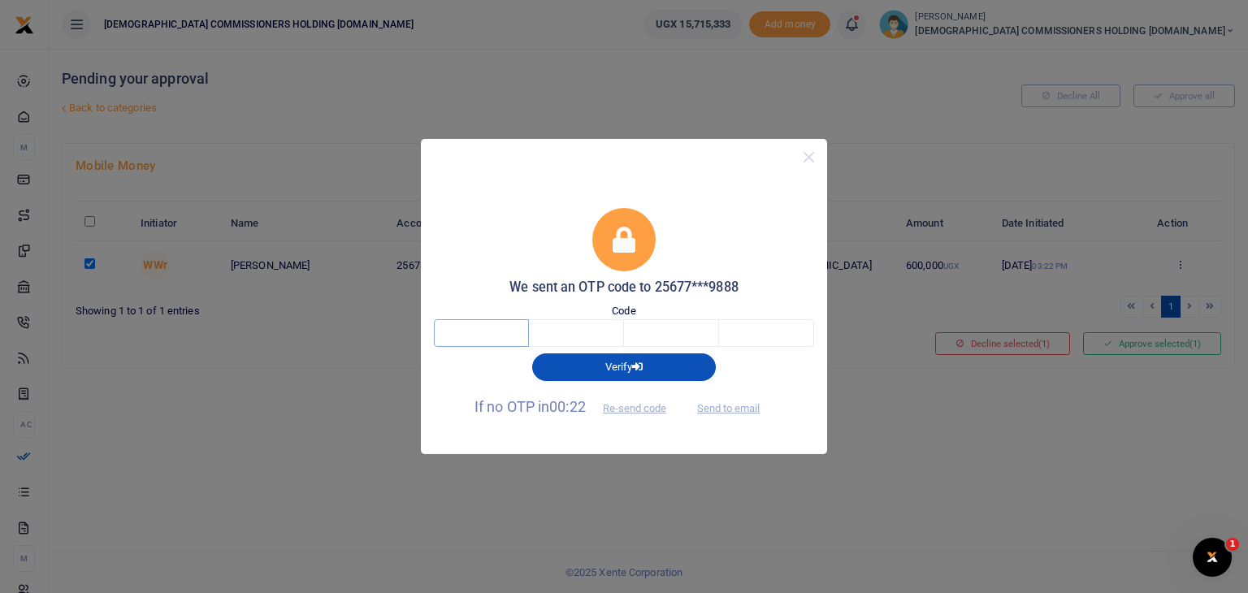
click at [497, 341] on input "text" at bounding box center [481, 333] width 95 height 28
type input "3"
type input "9"
type input "4"
type input "3"
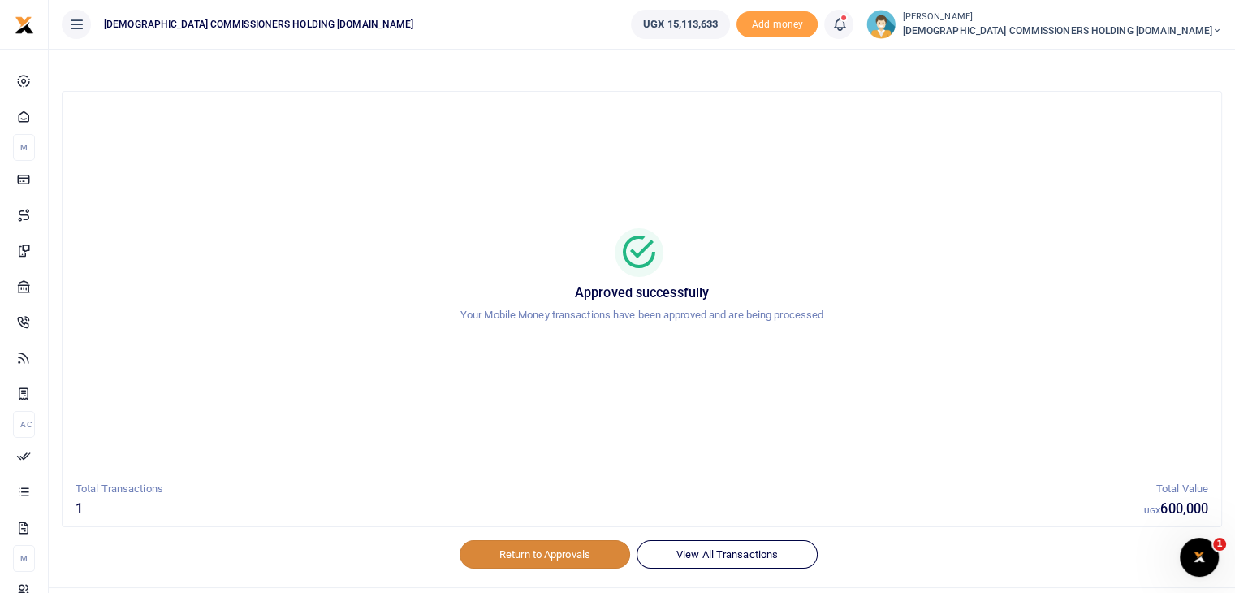
click at [543, 551] on link "Return to Approvals" at bounding box center [545, 554] width 171 height 28
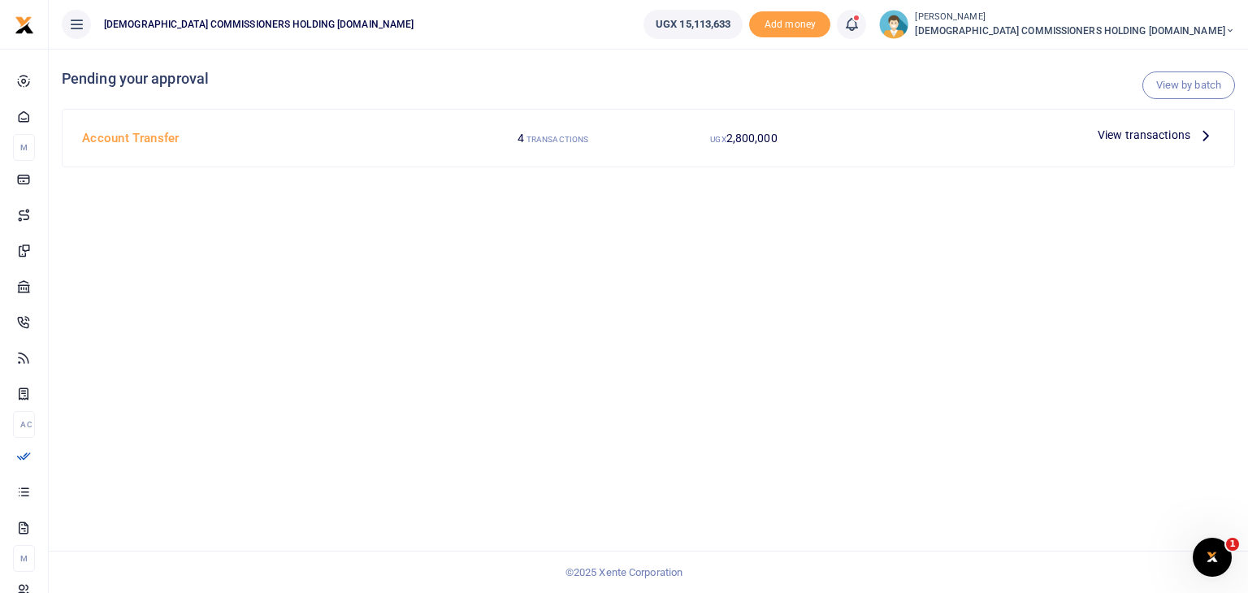
click at [1181, 140] on span "View transactions" at bounding box center [1143, 135] width 93 height 18
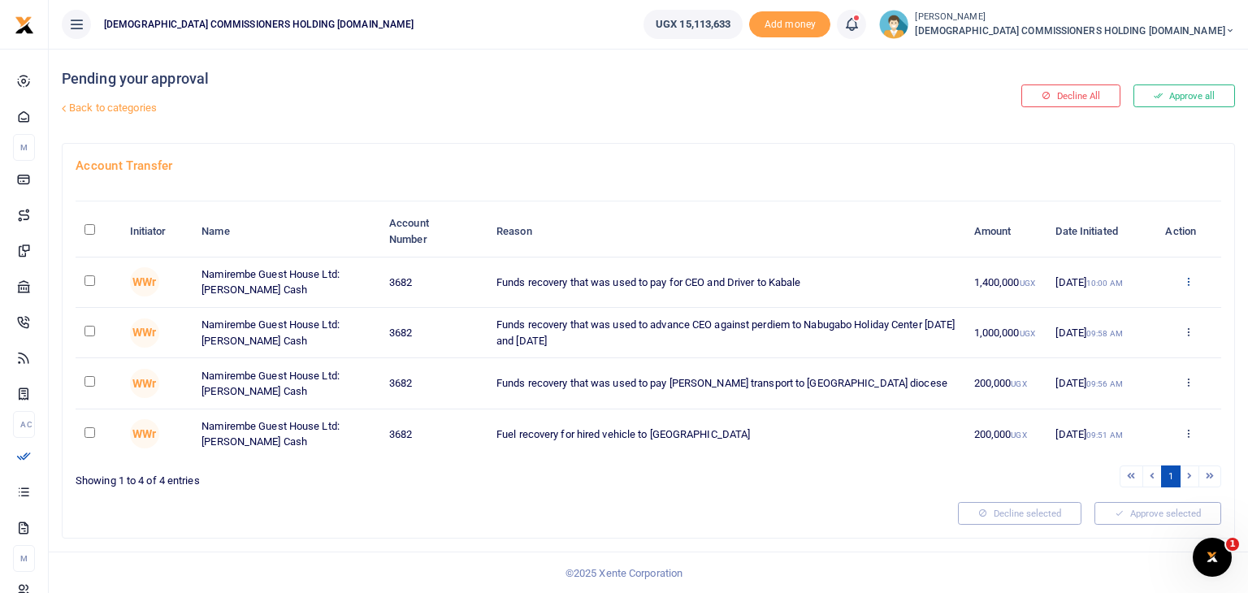
click at [1189, 277] on icon at bounding box center [1188, 280] width 11 height 11
click at [745, 506] on div at bounding box center [510, 513] width 882 height 23
click at [1179, 97] on button "Approve all" at bounding box center [1184, 95] width 102 height 23
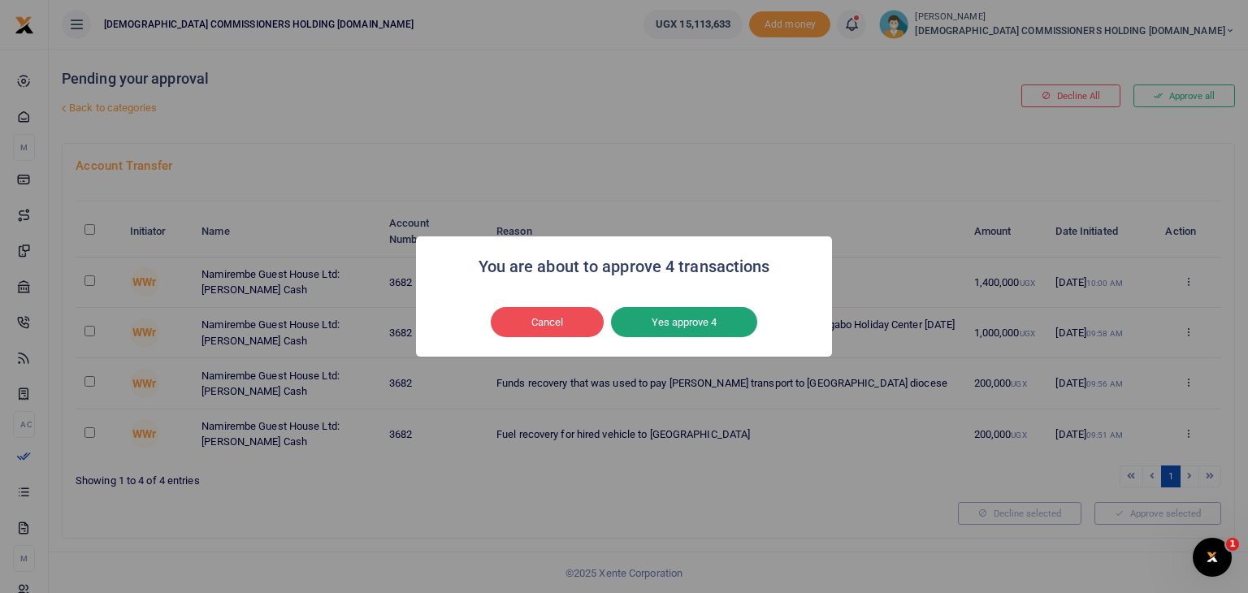
click at [699, 324] on button "Yes approve 4" at bounding box center [684, 322] width 146 height 31
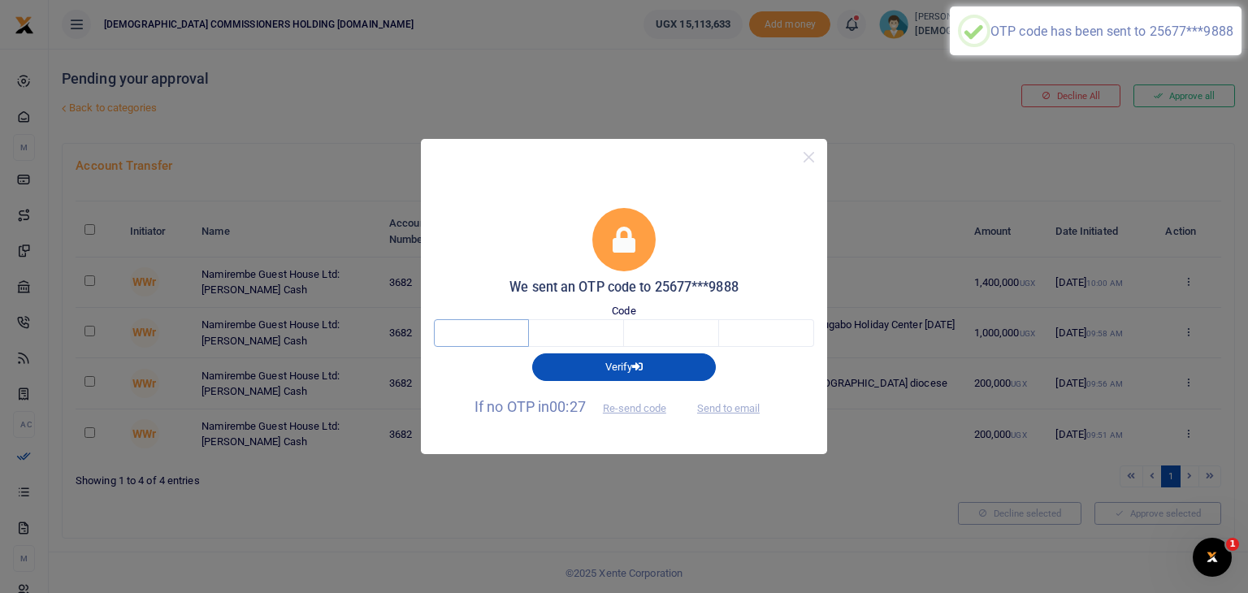
click at [498, 331] on input "text" at bounding box center [481, 333] width 95 height 28
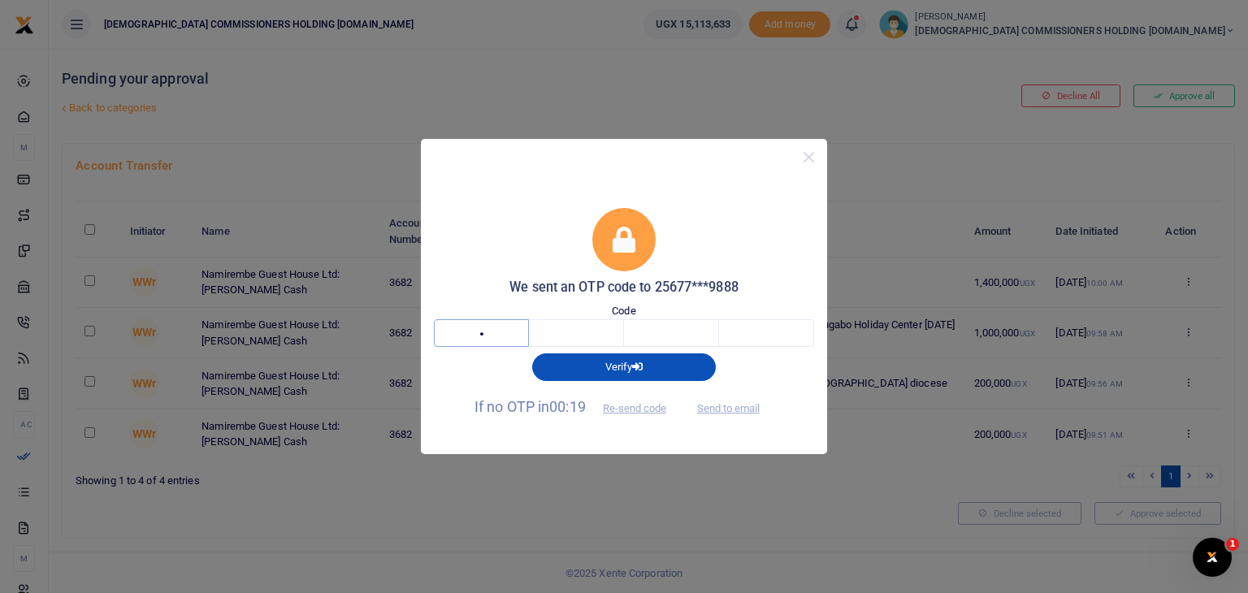
type input "9"
type input "4"
type input "0"
type input "4"
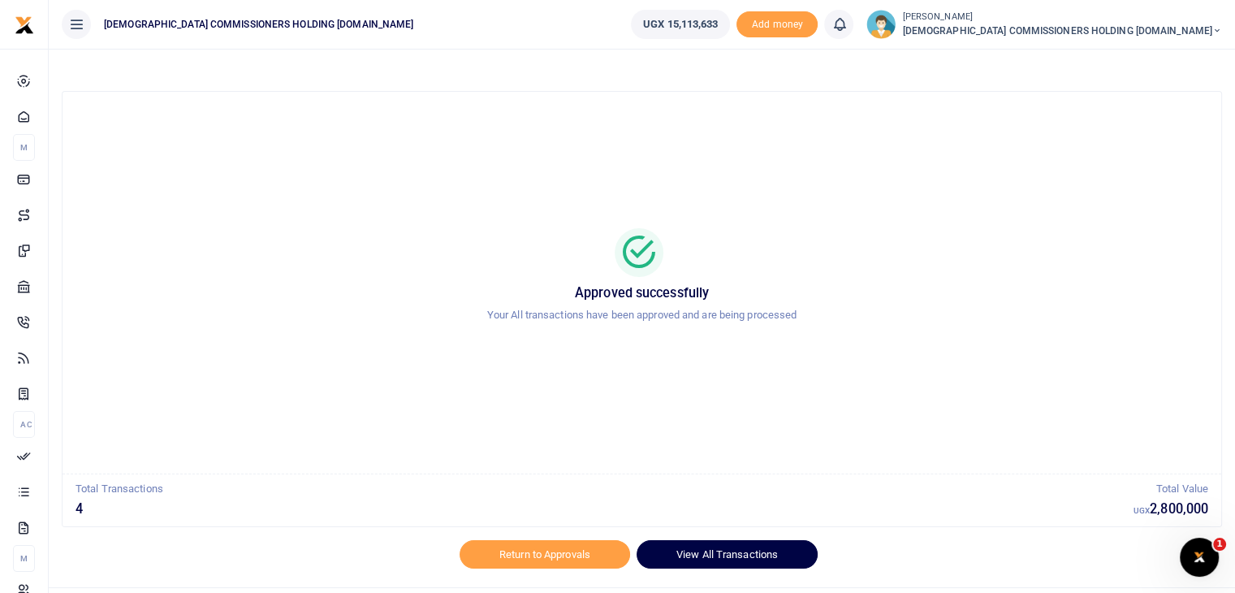
click at [705, 557] on link "View All Transactions" at bounding box center [727, 554] width 181 height 28
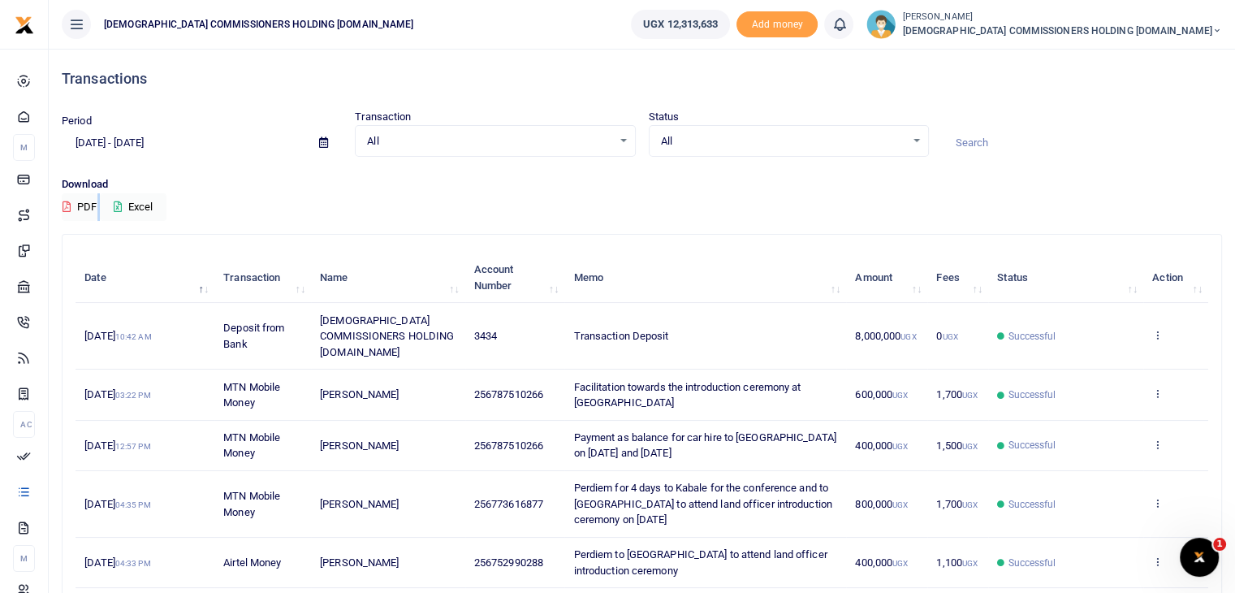
drag, startPoint x: 1234, startPoint y: 190, endPoint x: 1241, endPoint y: 236, distance: 46.9
click at [1235, 236] on html "Start Dashboard M ake Payments Cards Xente Transfers Mobile Money Banks Airtime" at bounding box center [617, 484] width 1235 height 969
click at [1196, 370] on td "View details Send again" at bounding box center [1176, 395] width 65 height 50
click at [1175, 212] on div "Download PDF Excel" at bounding box center [642, 198] width 1161 height 45
